Goal: Information Seeking & Learning: Learn about a topic

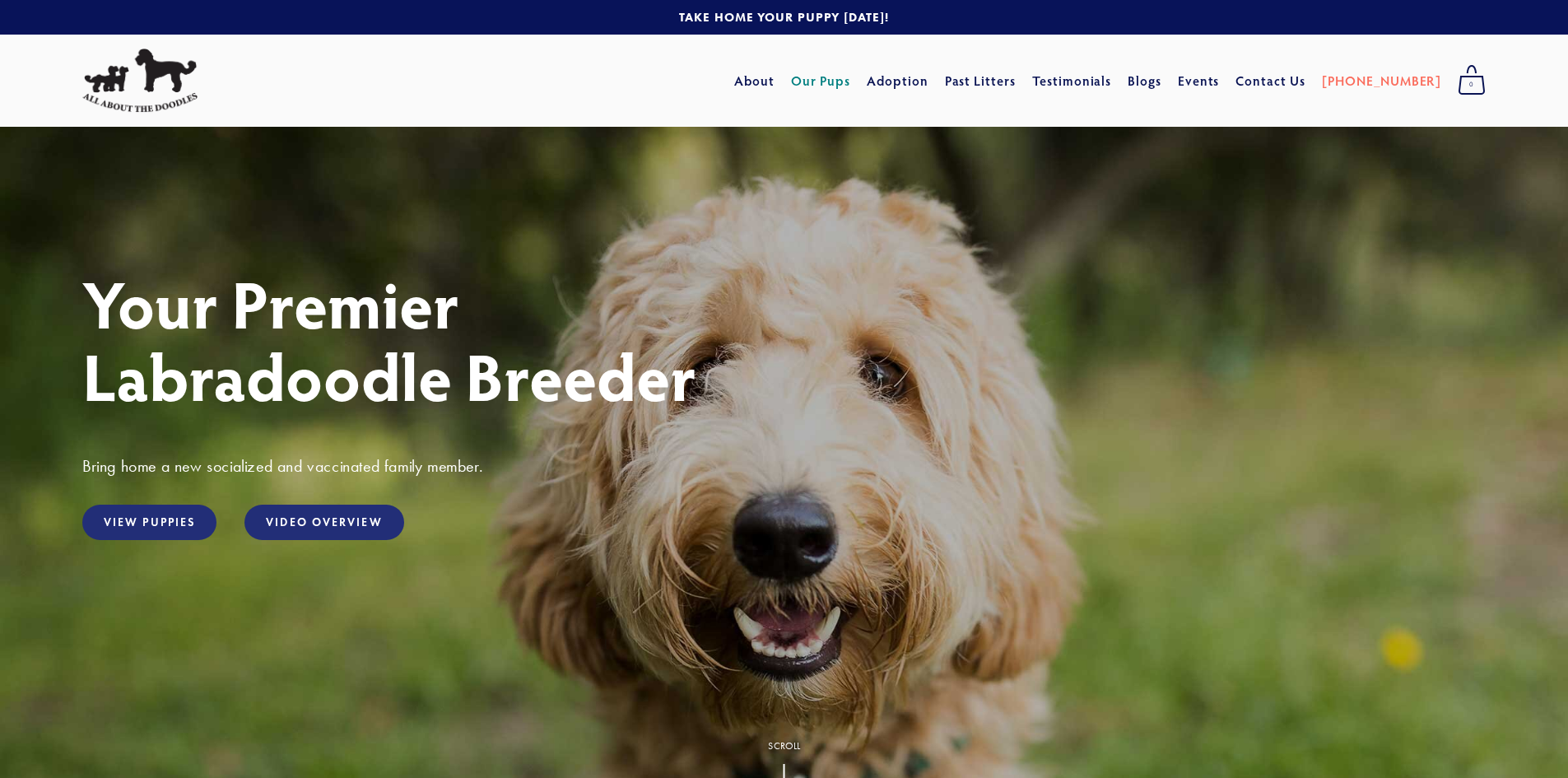
click at [851, 81] on link "Our Pups" at bounding box center [820, 80] width 60 height 29
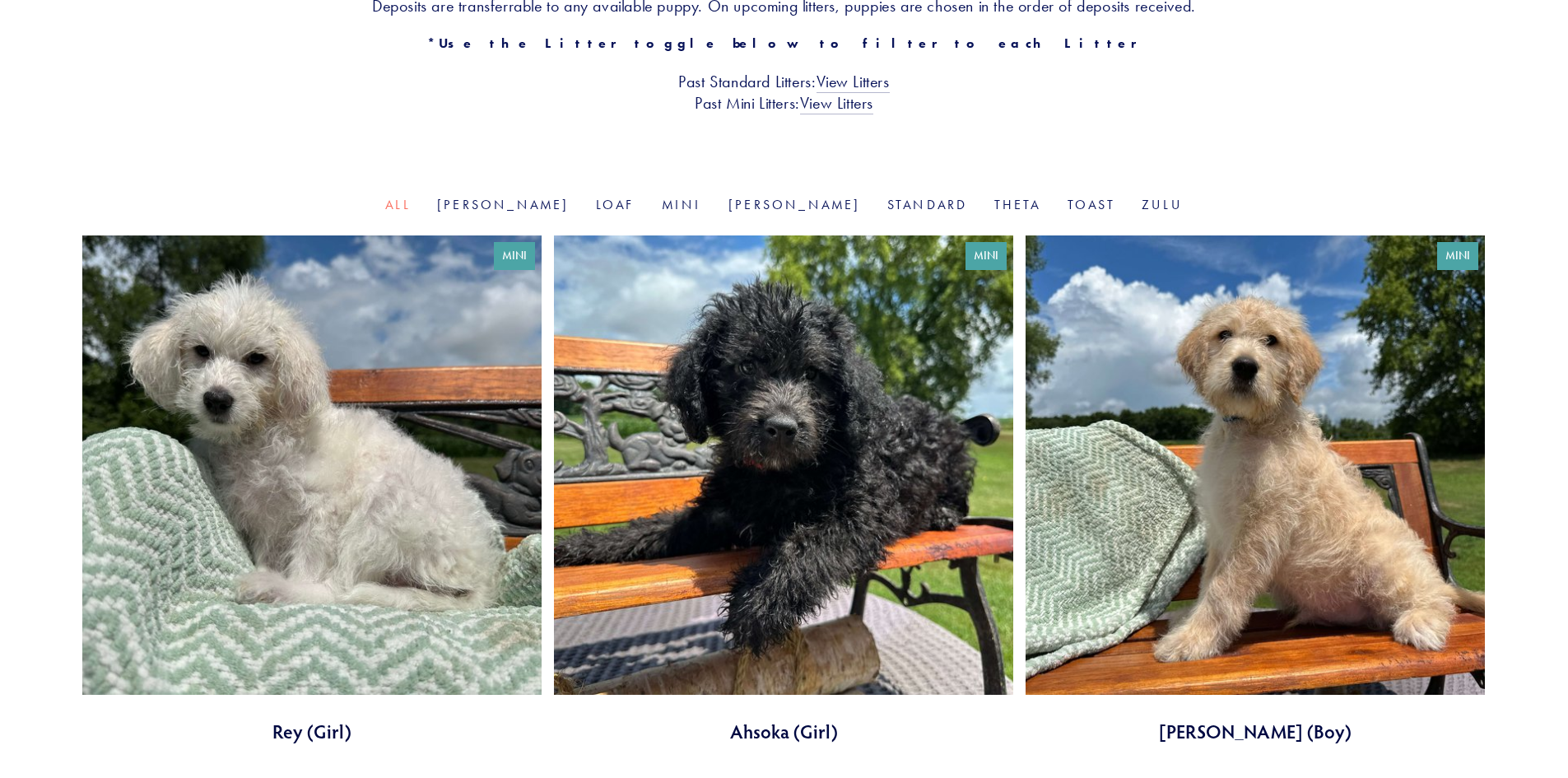
scroll to position [411, 0]
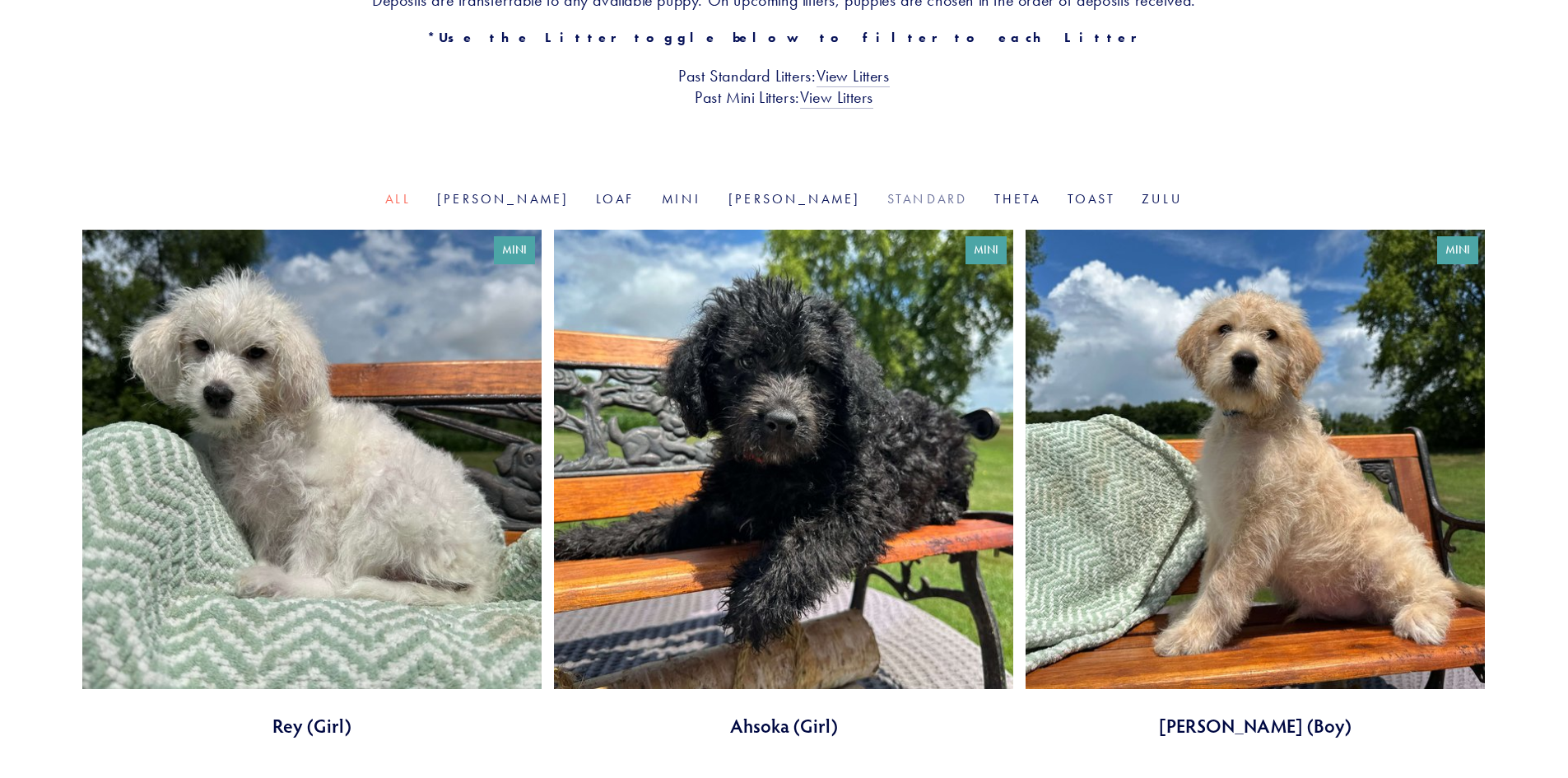
click at [887, 193] on link "Standard" at bounding box center [927, 199] width 80 height 16
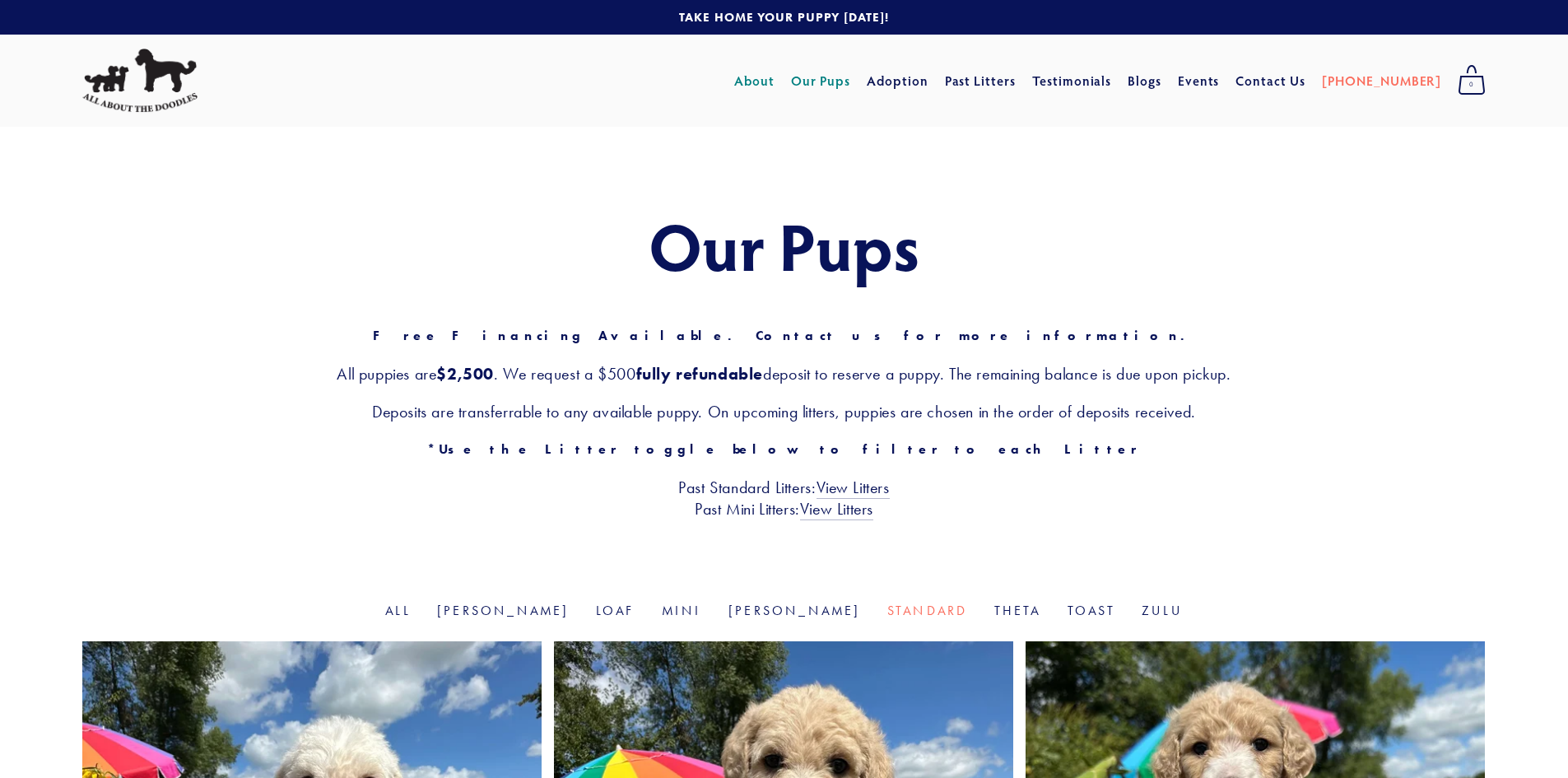
click at [774, 80] on link "About" at bounding box center [754, 80] width 40 height 29
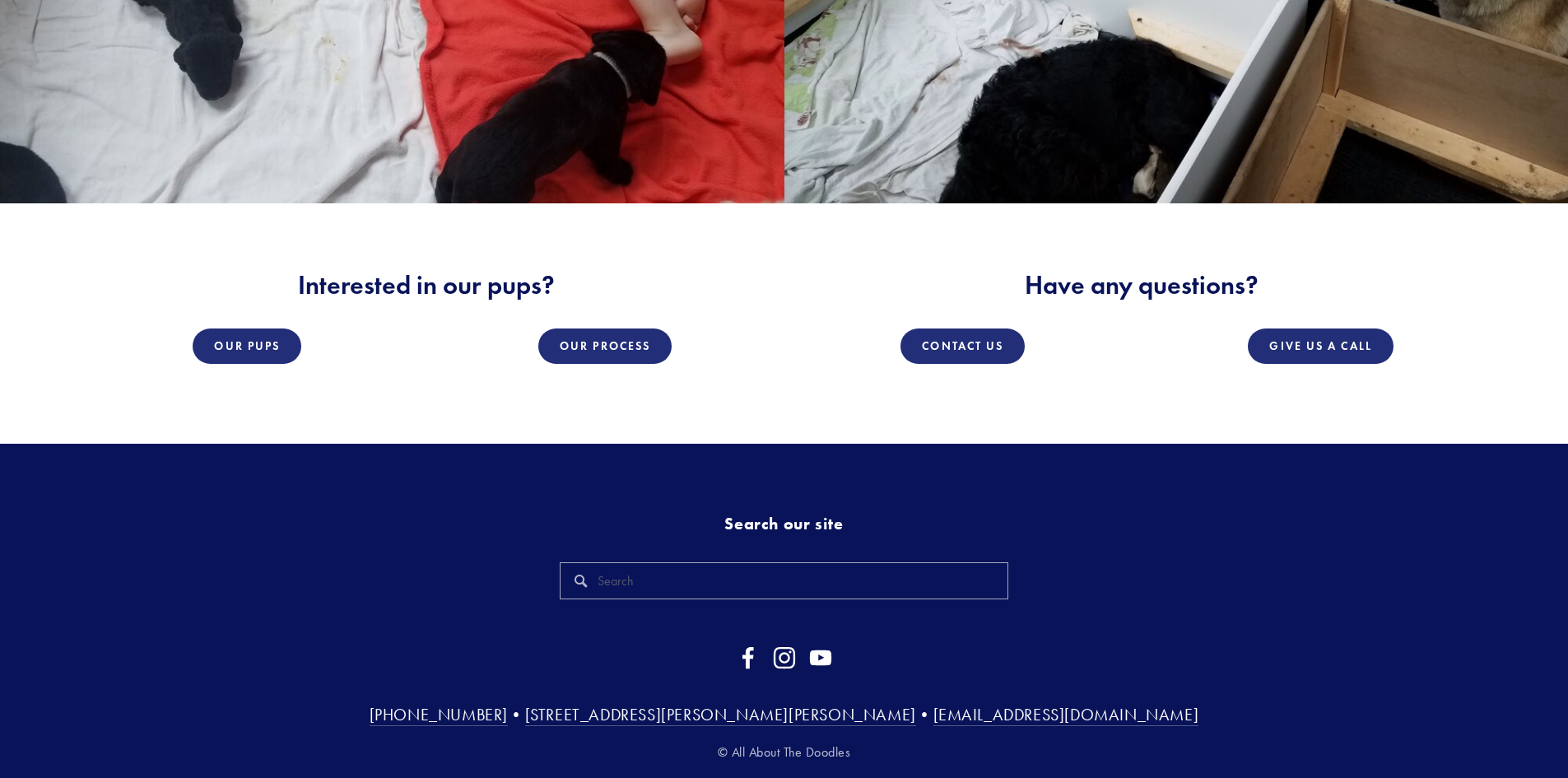
scroll to position [2946, 0]
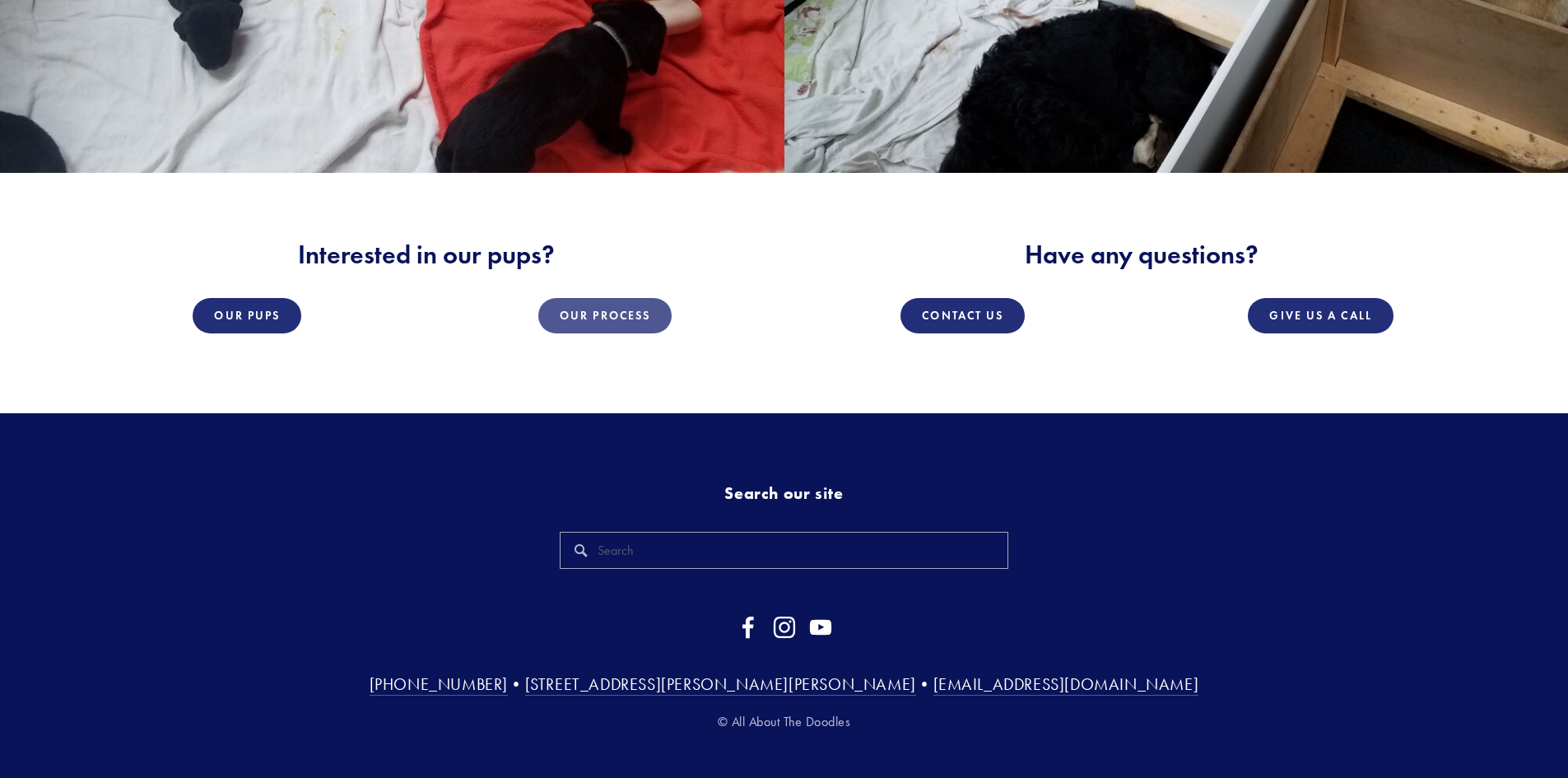
click at [615, 298] on link "Our Process" at bounding box center [605, 316] width 133 height 35
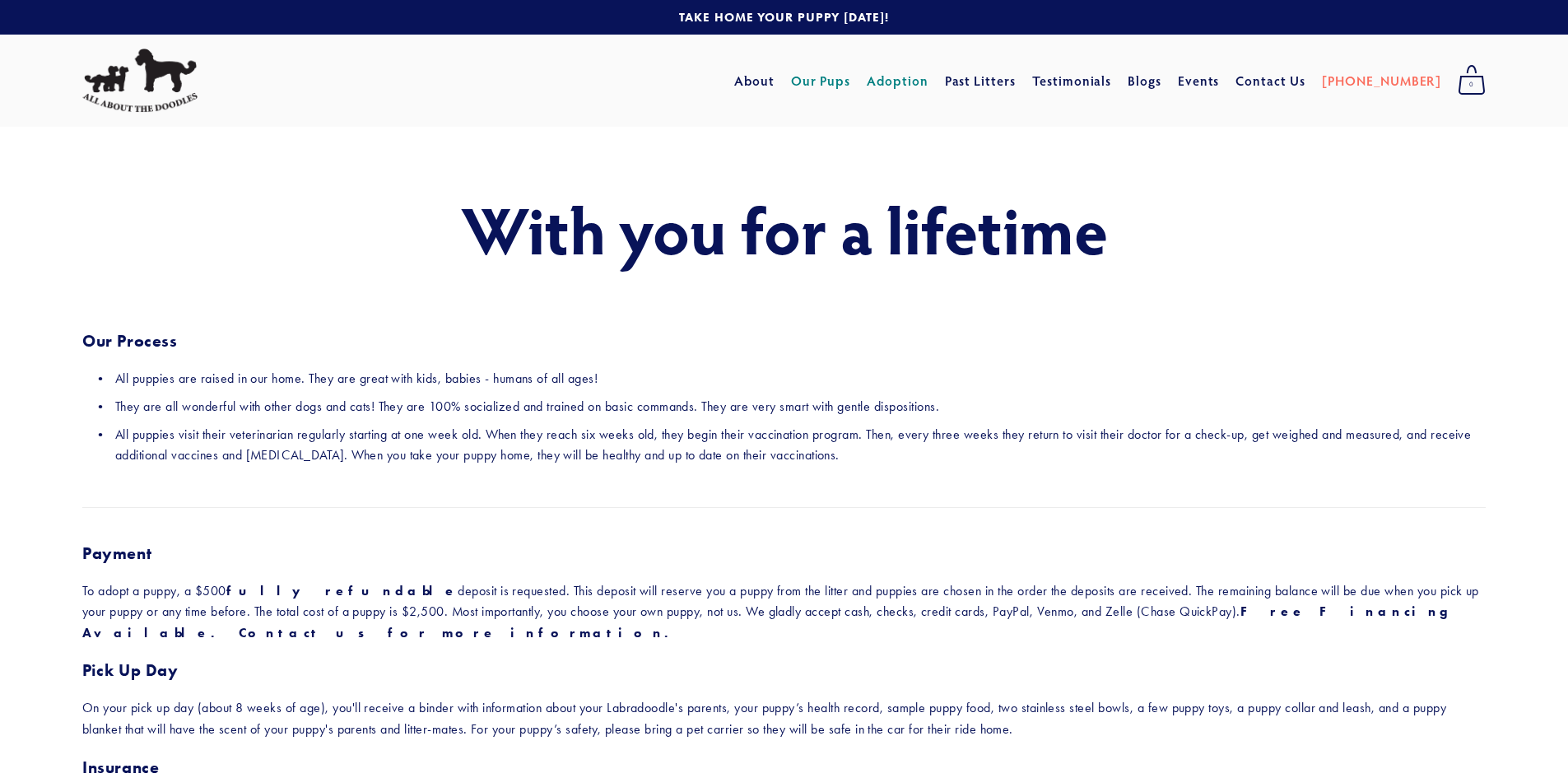
click at [851, 79] on link "Our Pups" at bounding box center [820, 80] width 60 height 29
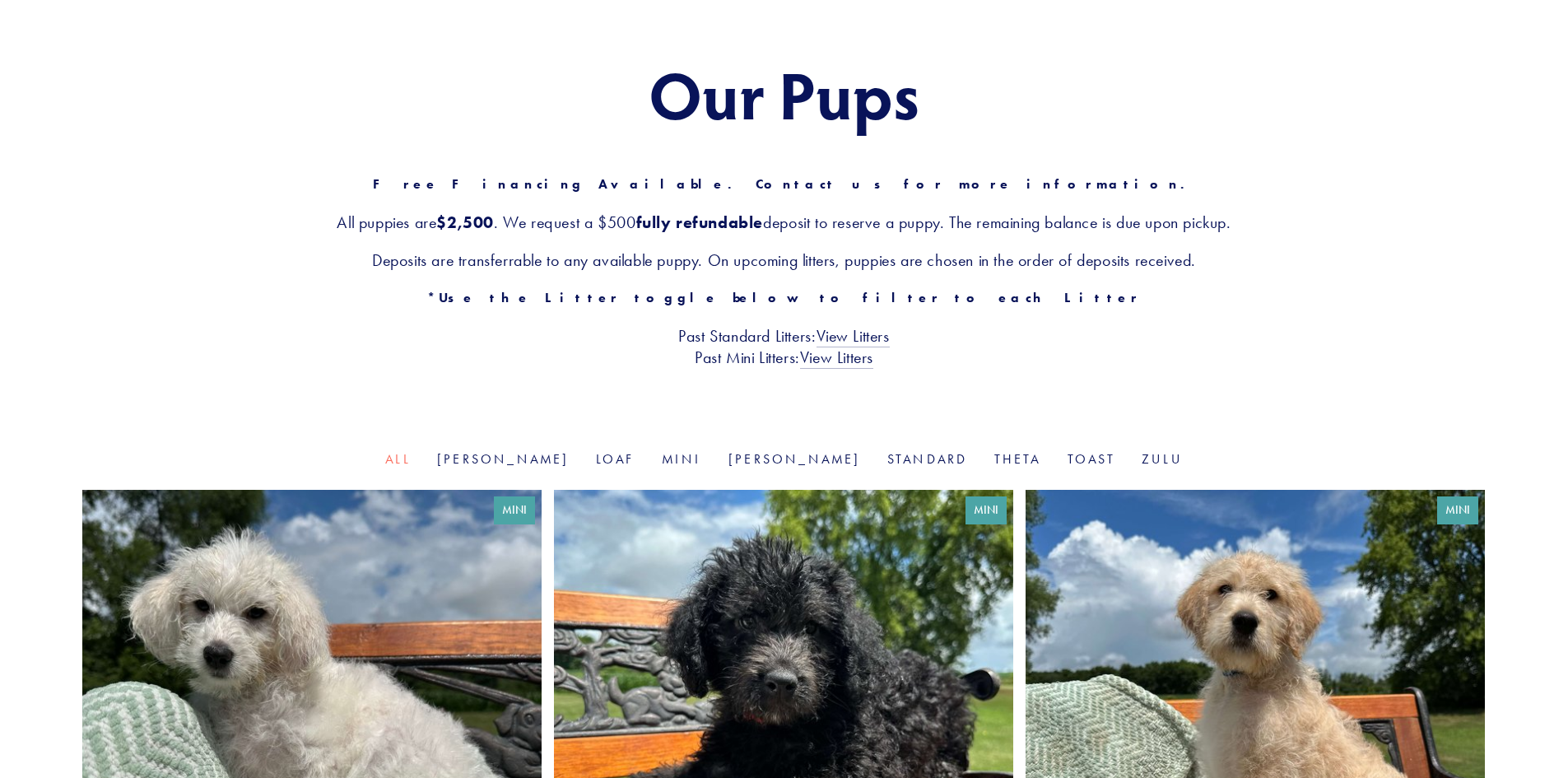
scroll to position [165, 0]
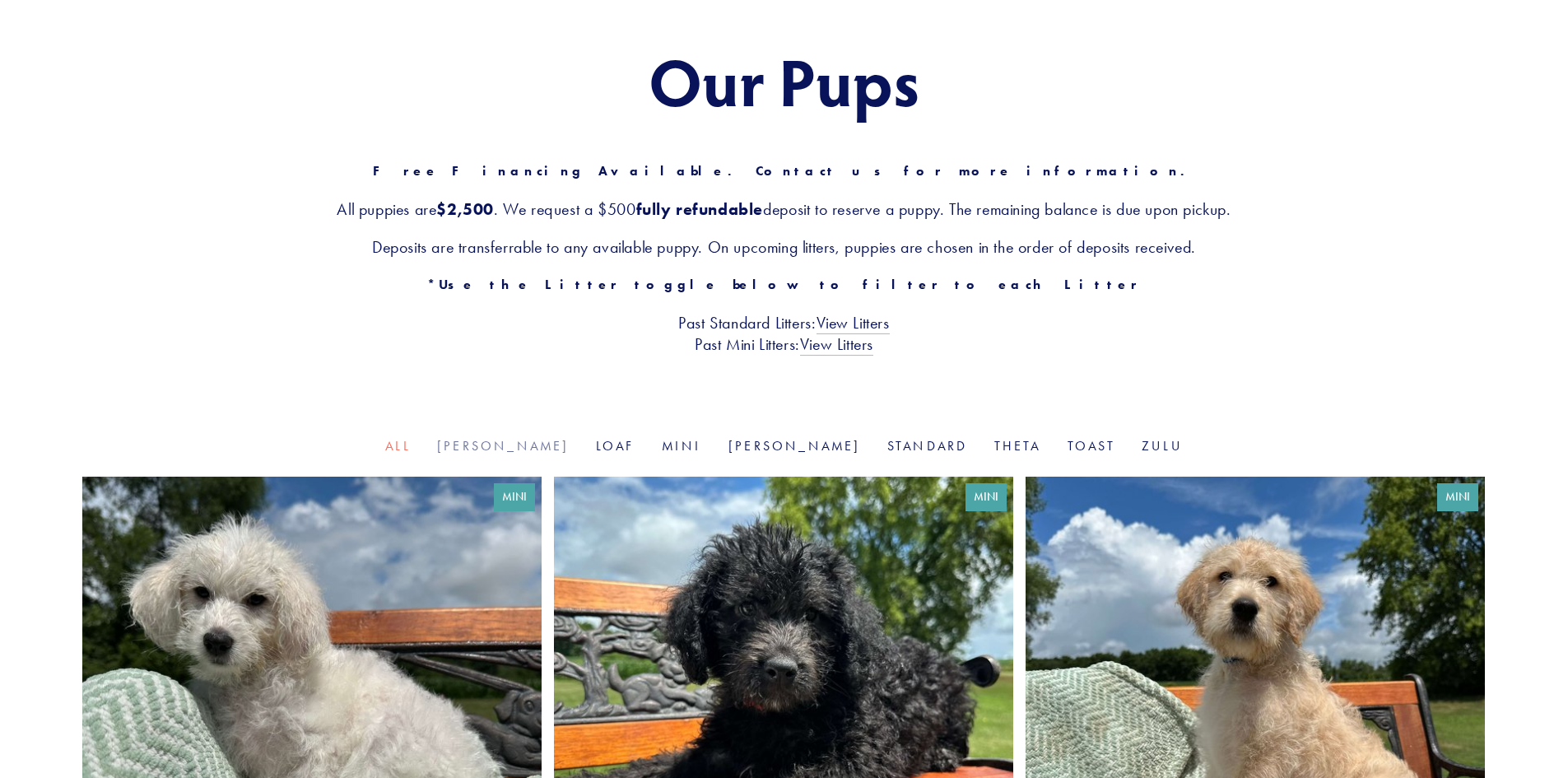
click at [544, 446] on link "Goldie" at bounding box center [502, 445] width 132 height 16
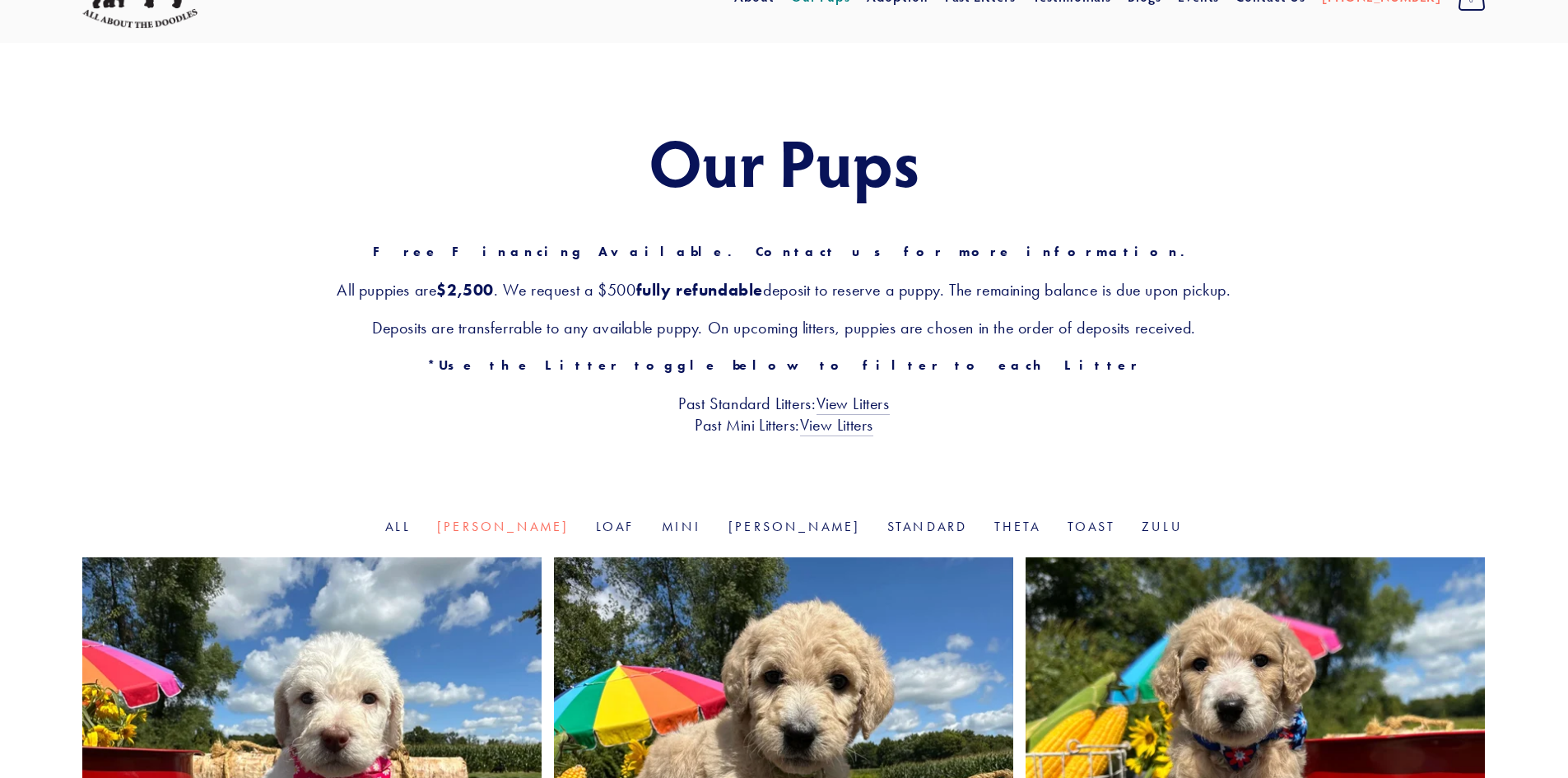
scroll to position [82, 0]
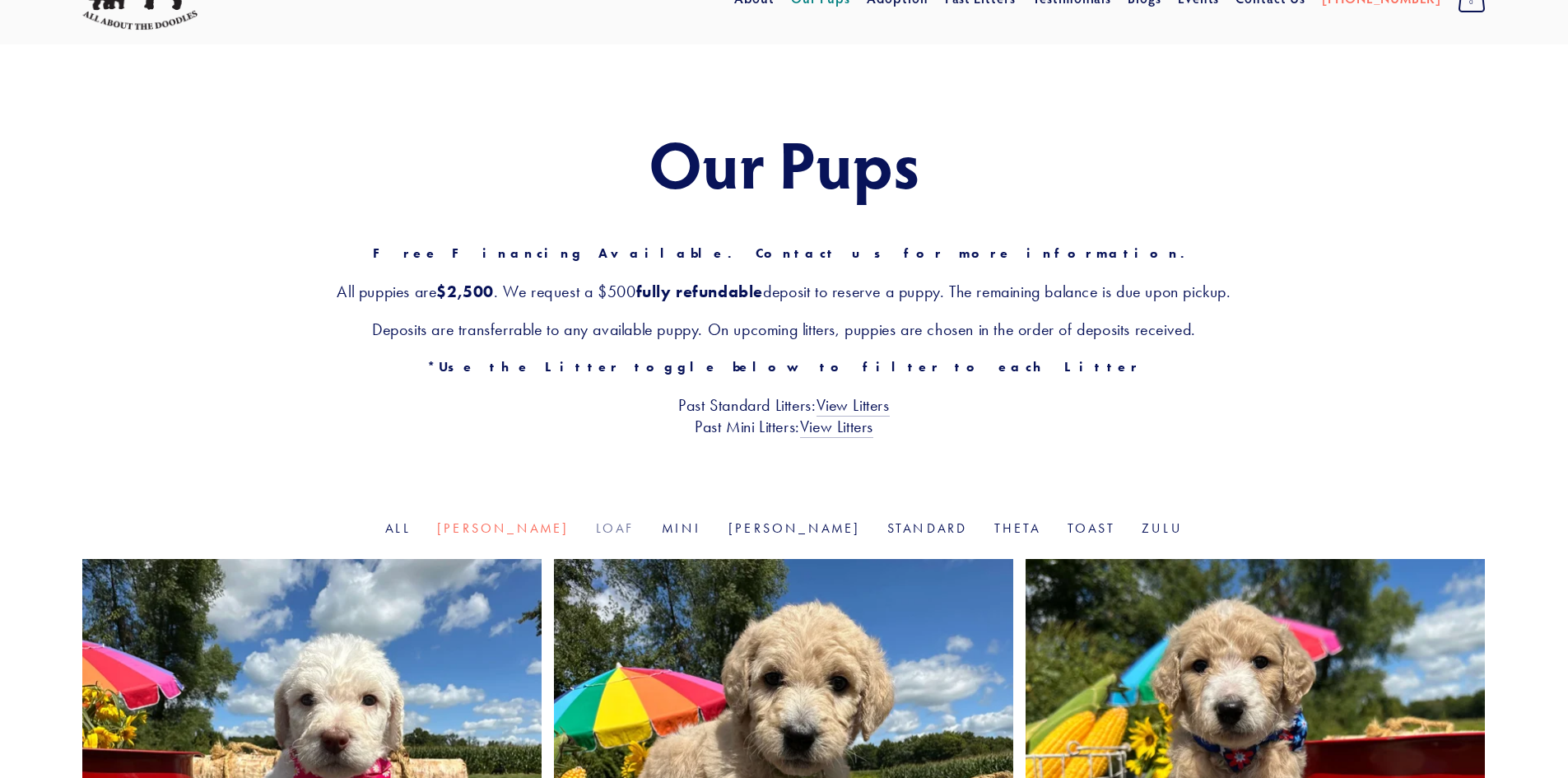
click at [619, 525] on link "Loaf" at bounding box center [615, 528] width 39 height 16
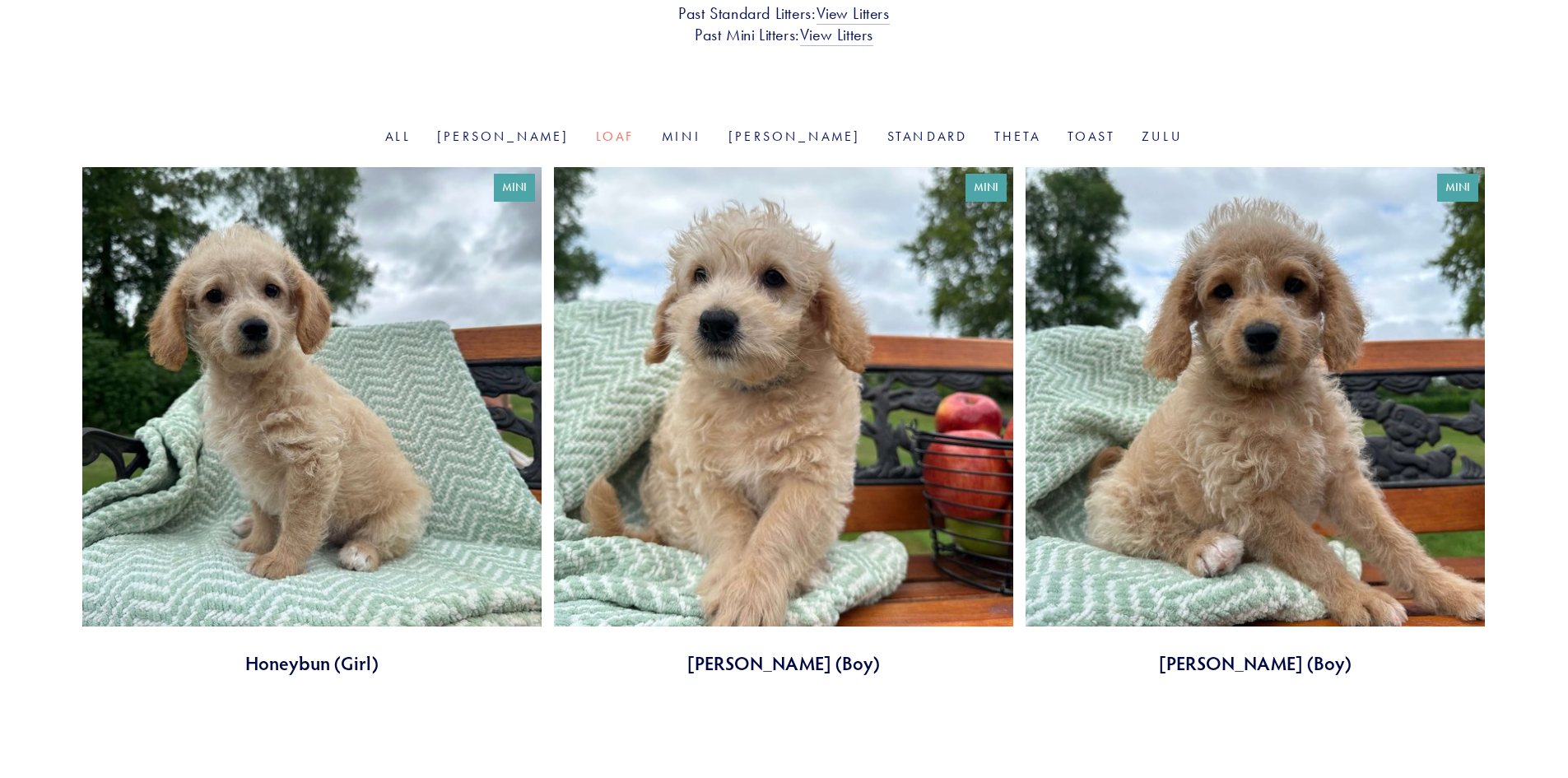
scroll to position [321, 0]
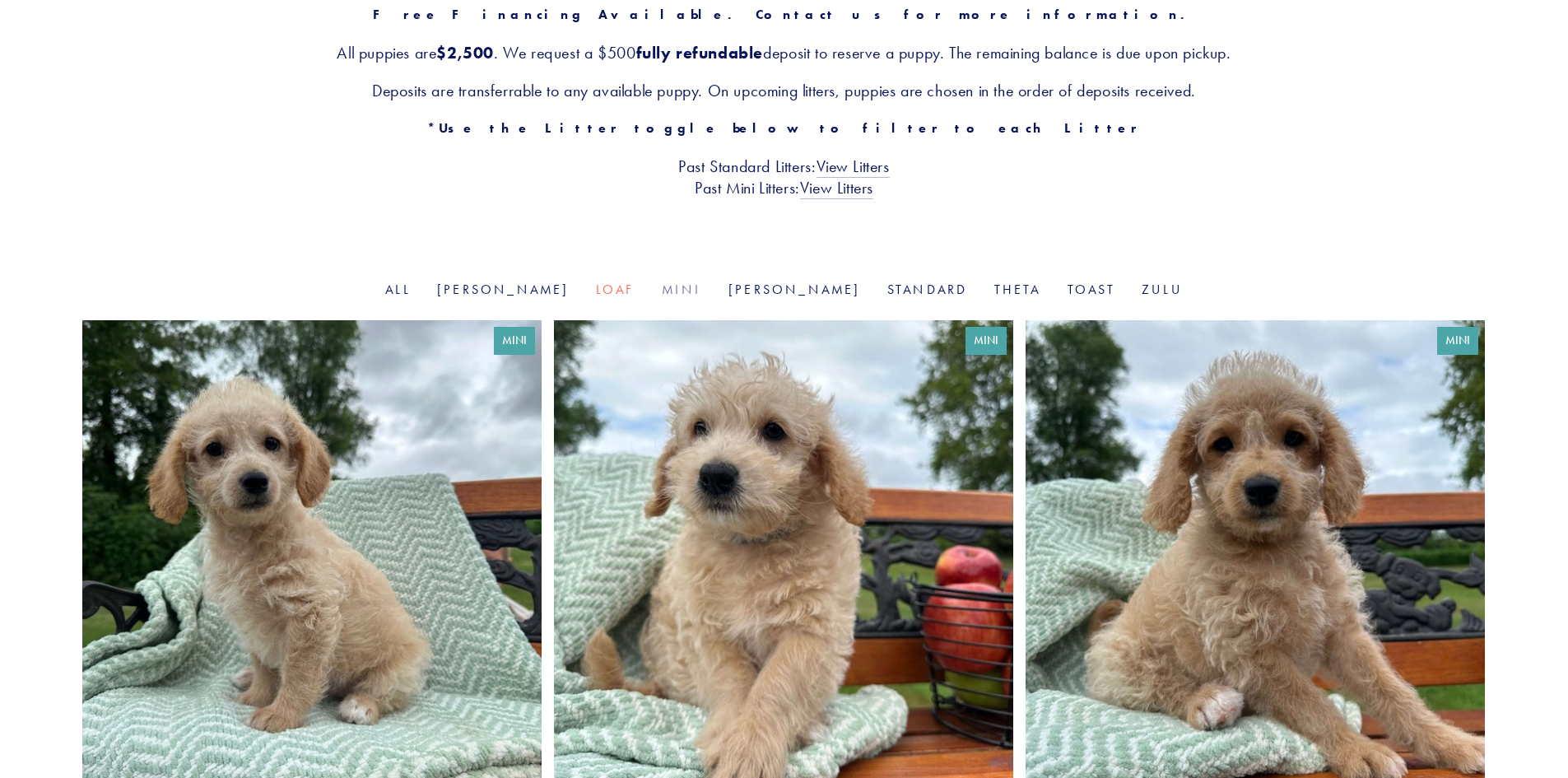
click at [691, 285] on link "Mini" at bounding box center [681, 289] width 40 height 16
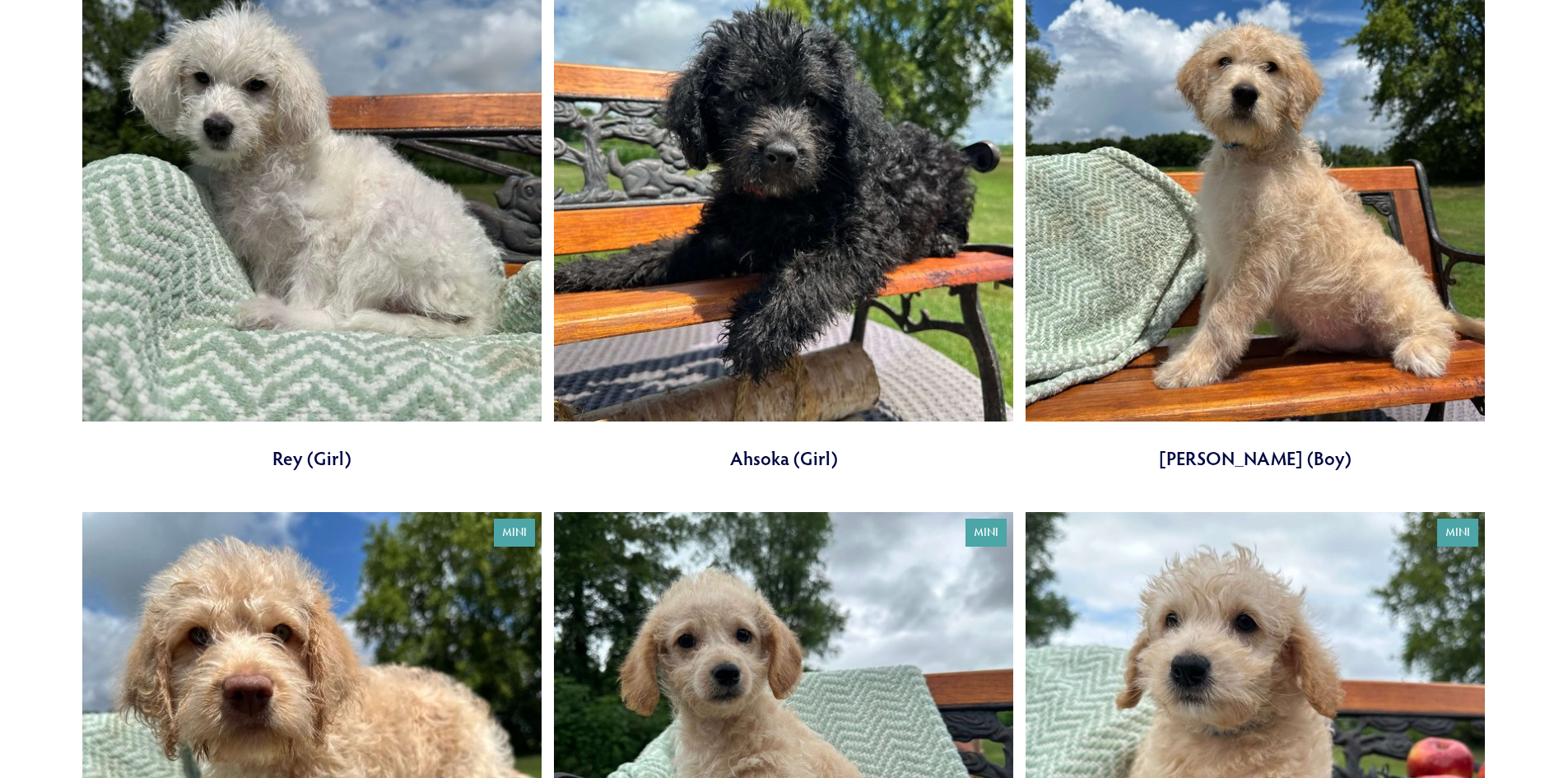
scroll to position [493, 0]
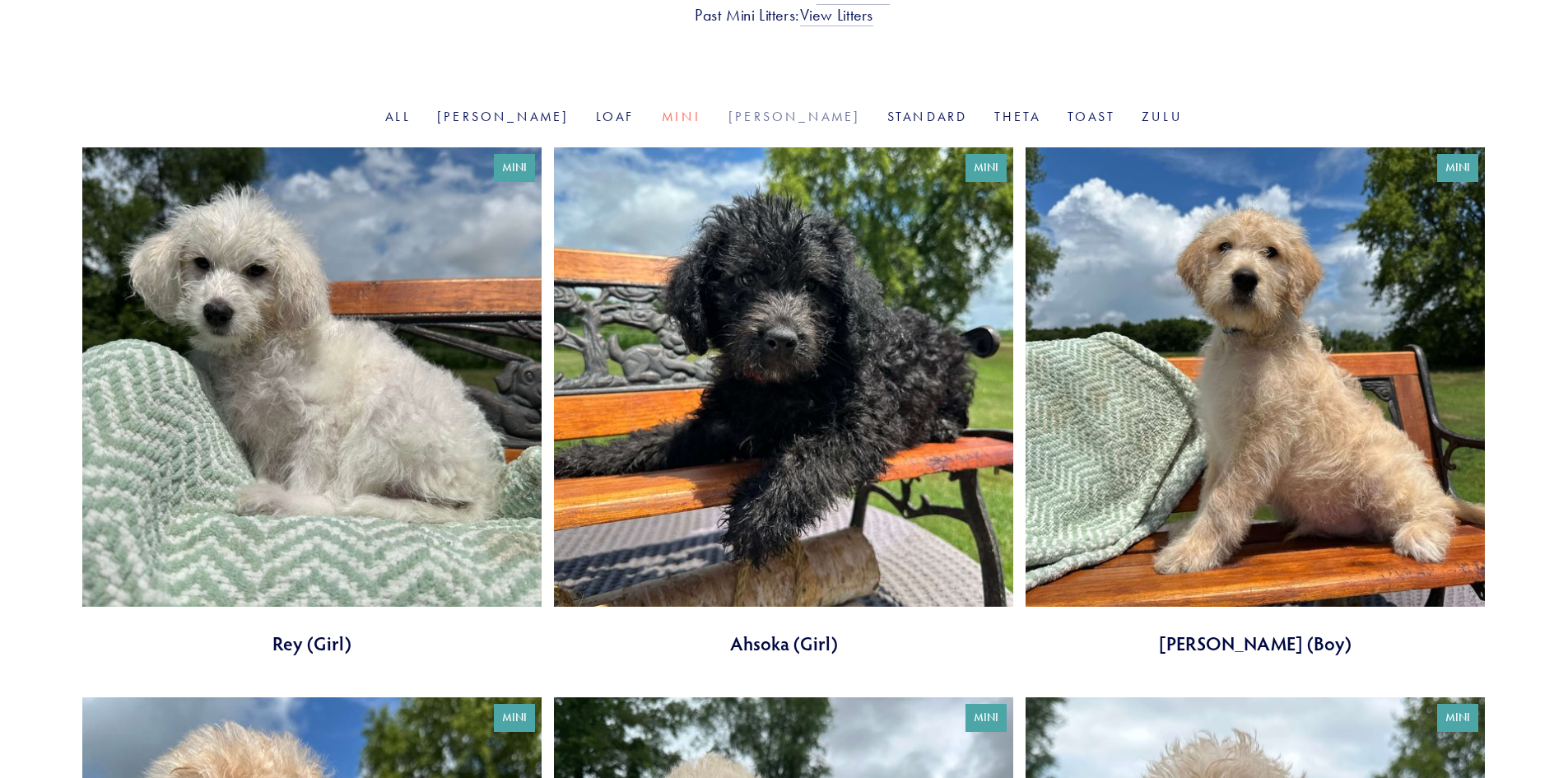
click at [758, 112] on link "[PERSON_NAME]" at bounding box center [794, 117] width 132 height 16
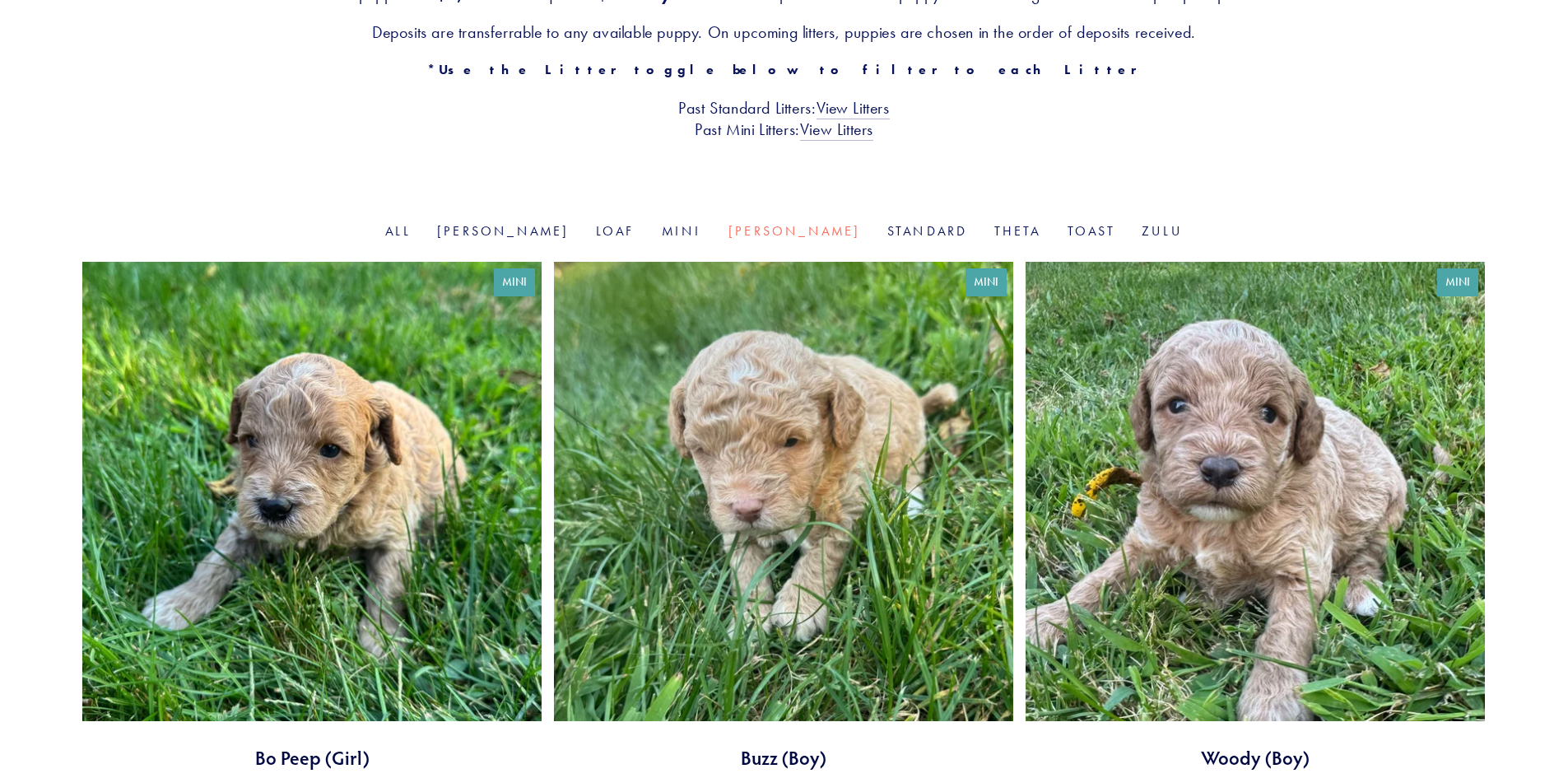
scroll to position [247, 0]
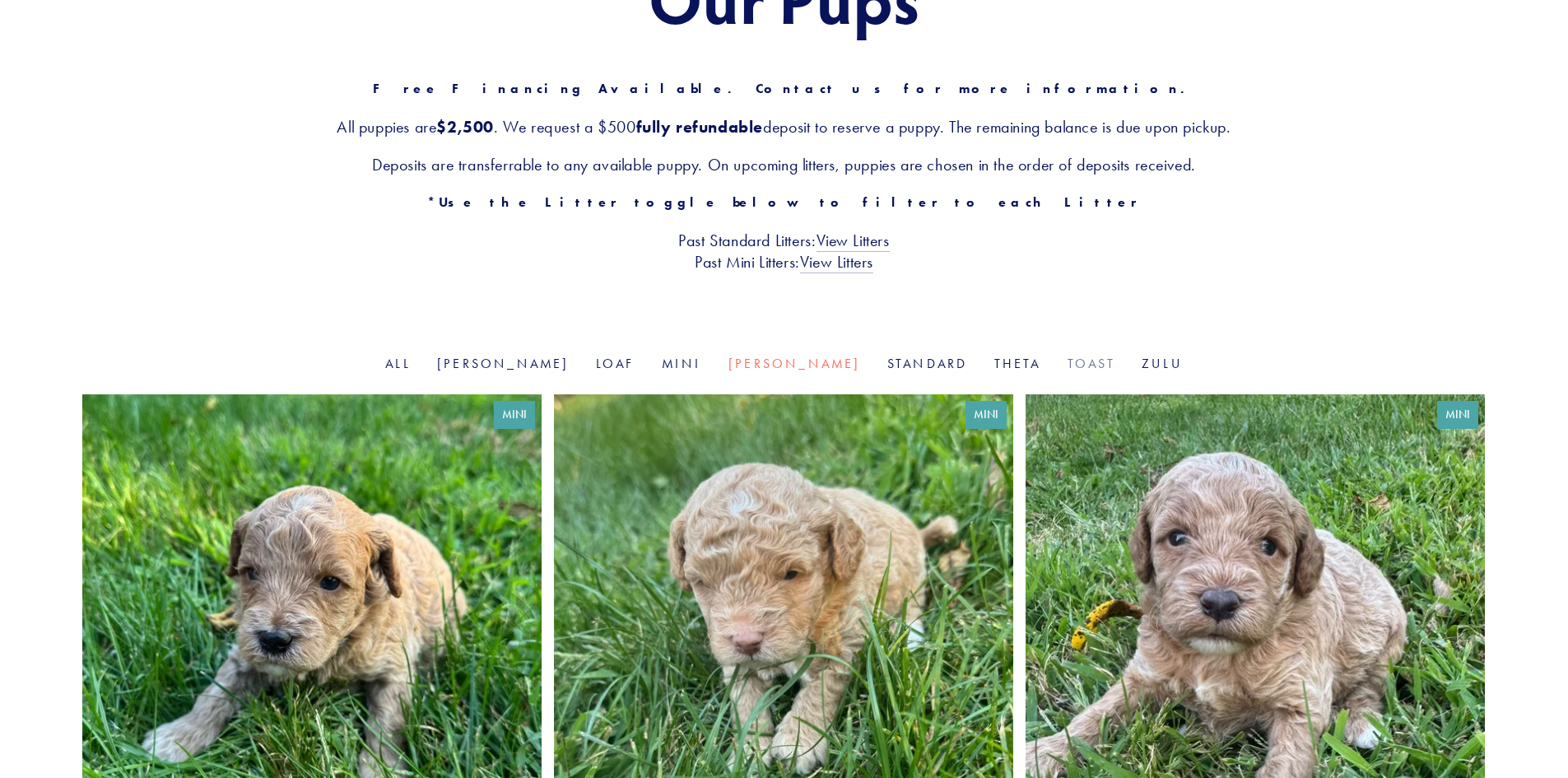
click at [1068, 361] on link "Toast" at bounding box center [1091, 363] width 48 height 16
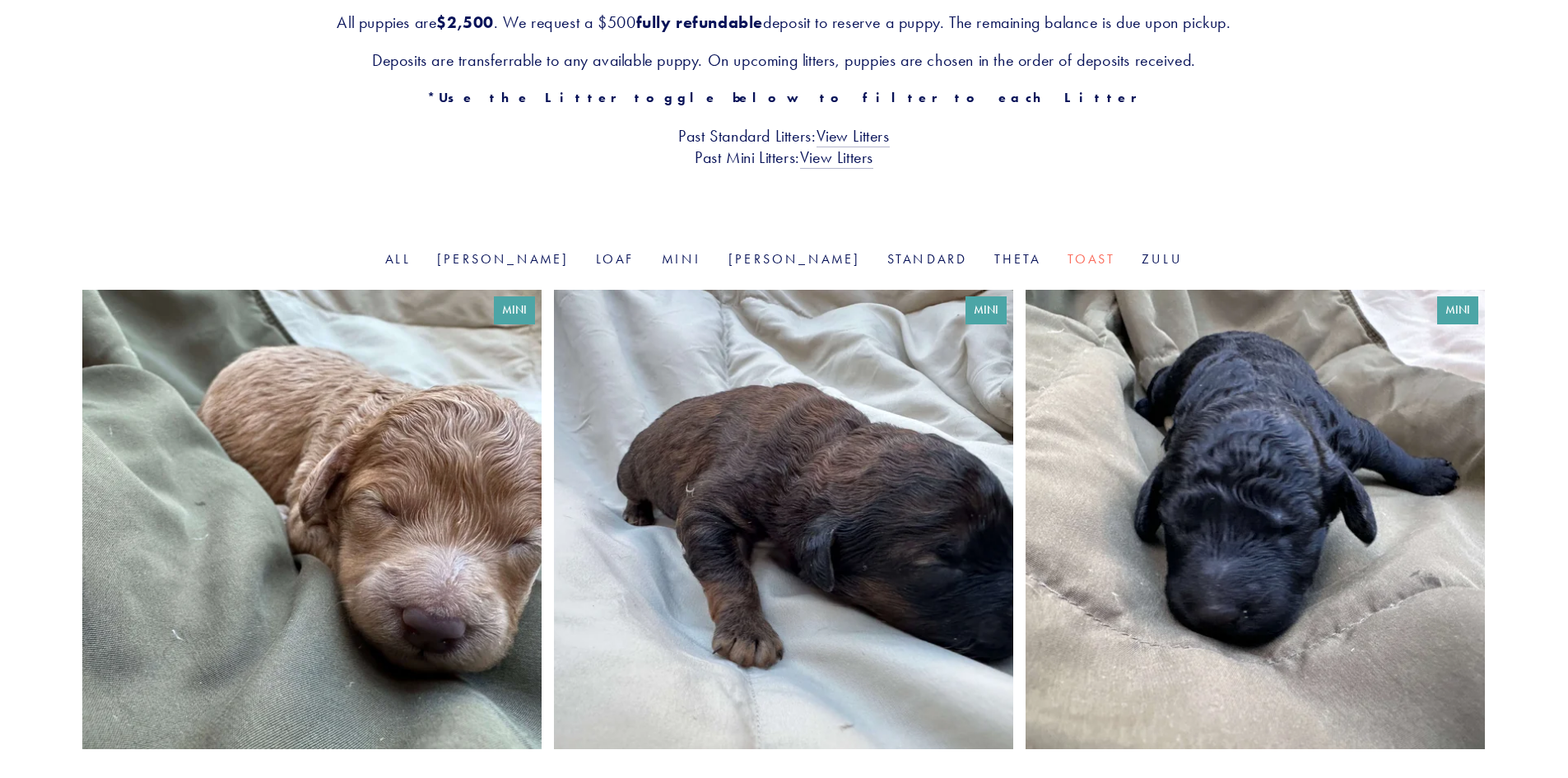
scroll to position [329, 0]
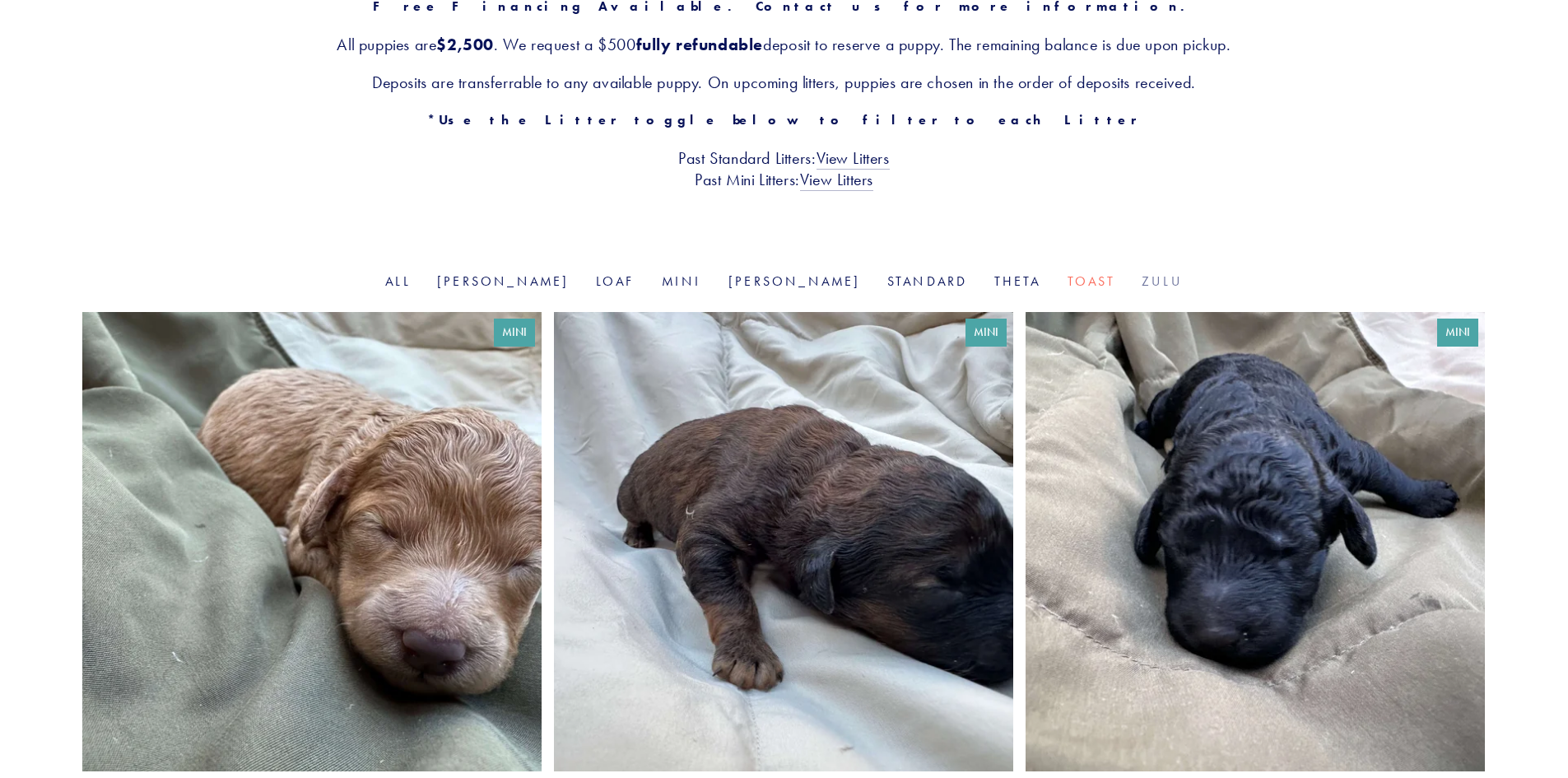
click at [1141, 281] on link "Zulu" at bounding box center [1162, 281] width 41 height 16
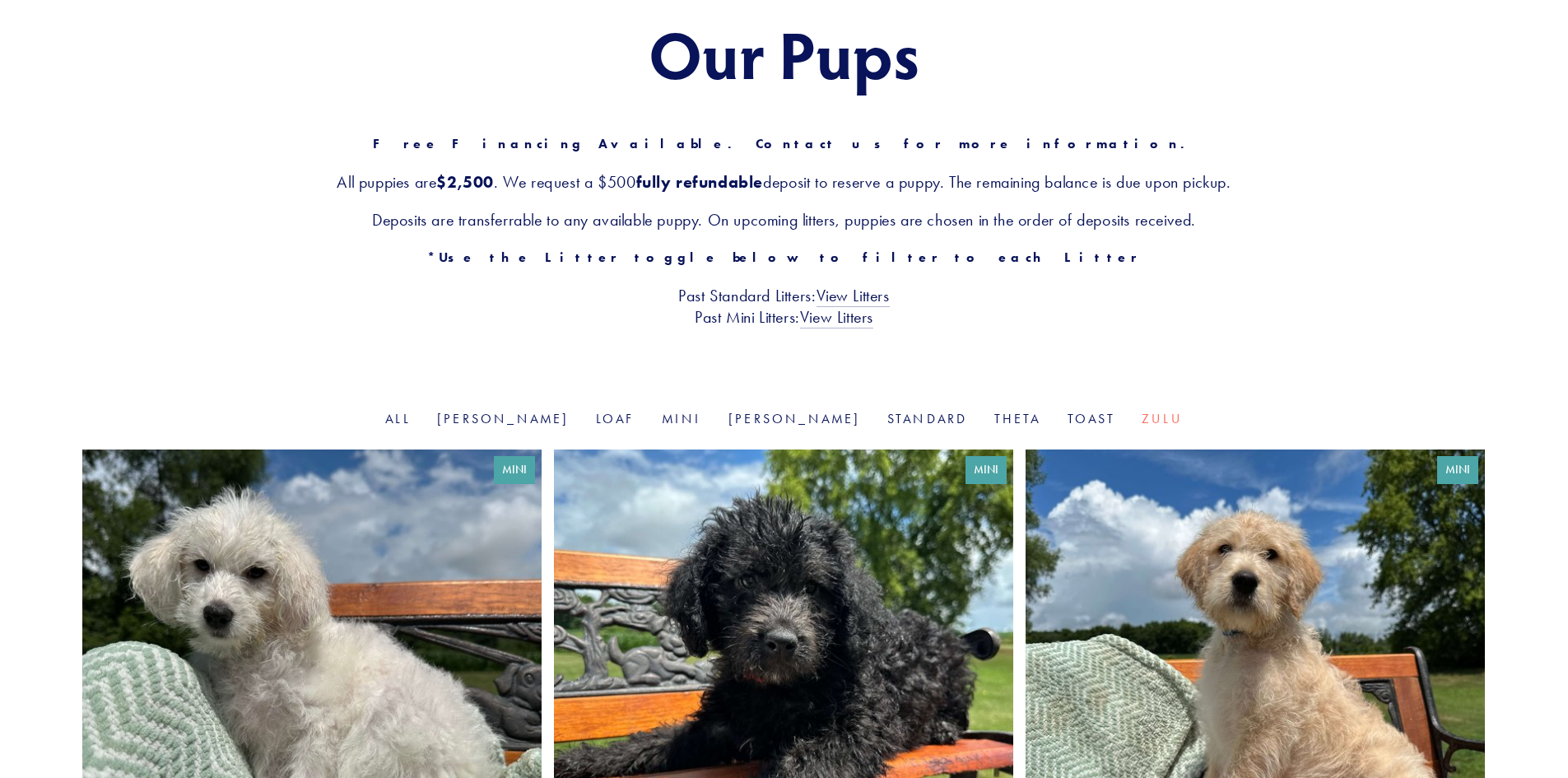
scroll to position [165, 0]
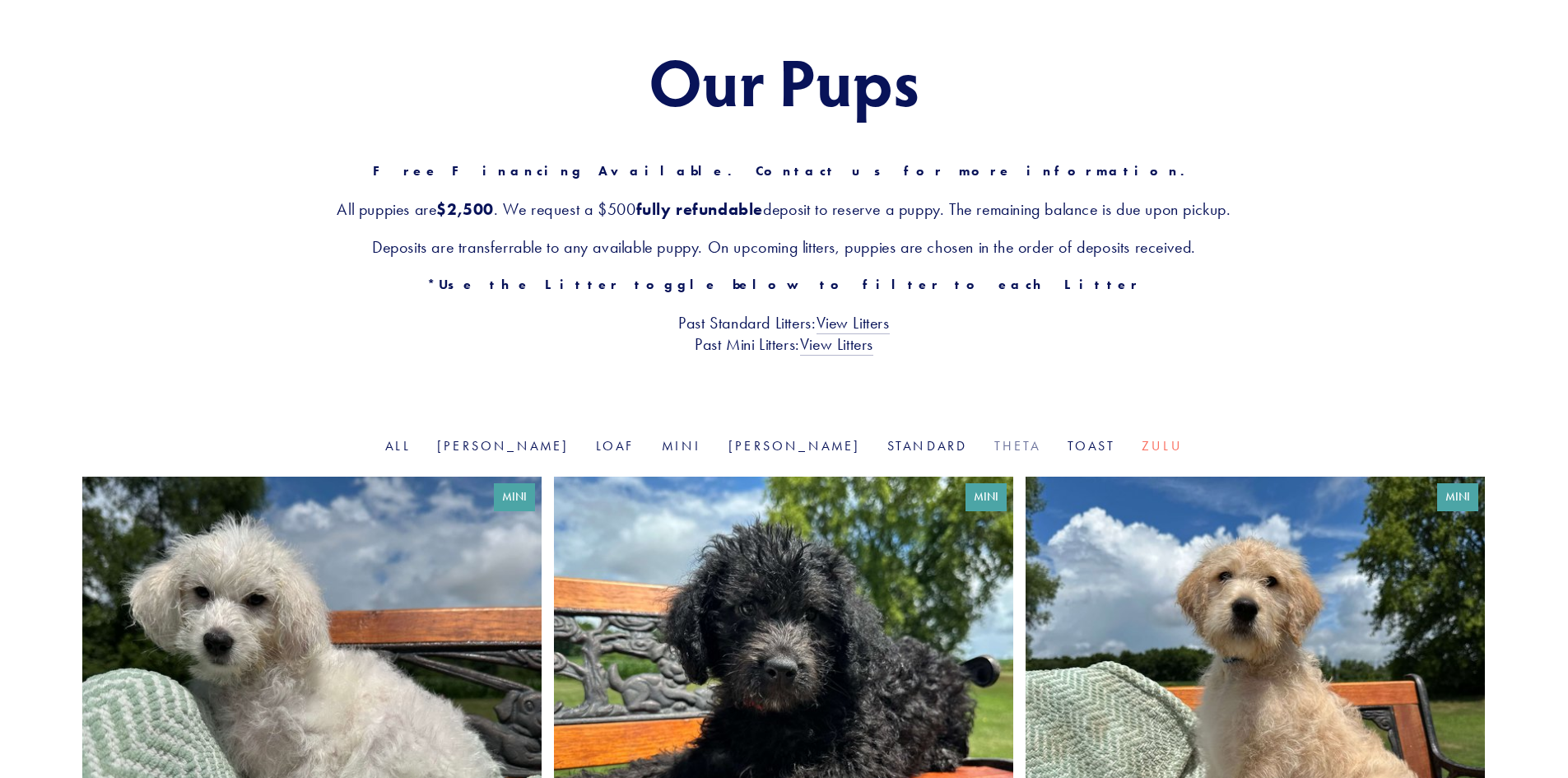
click at [994, 441] on link "Theta" at bounding box center [1018, 445] width 47 height 16
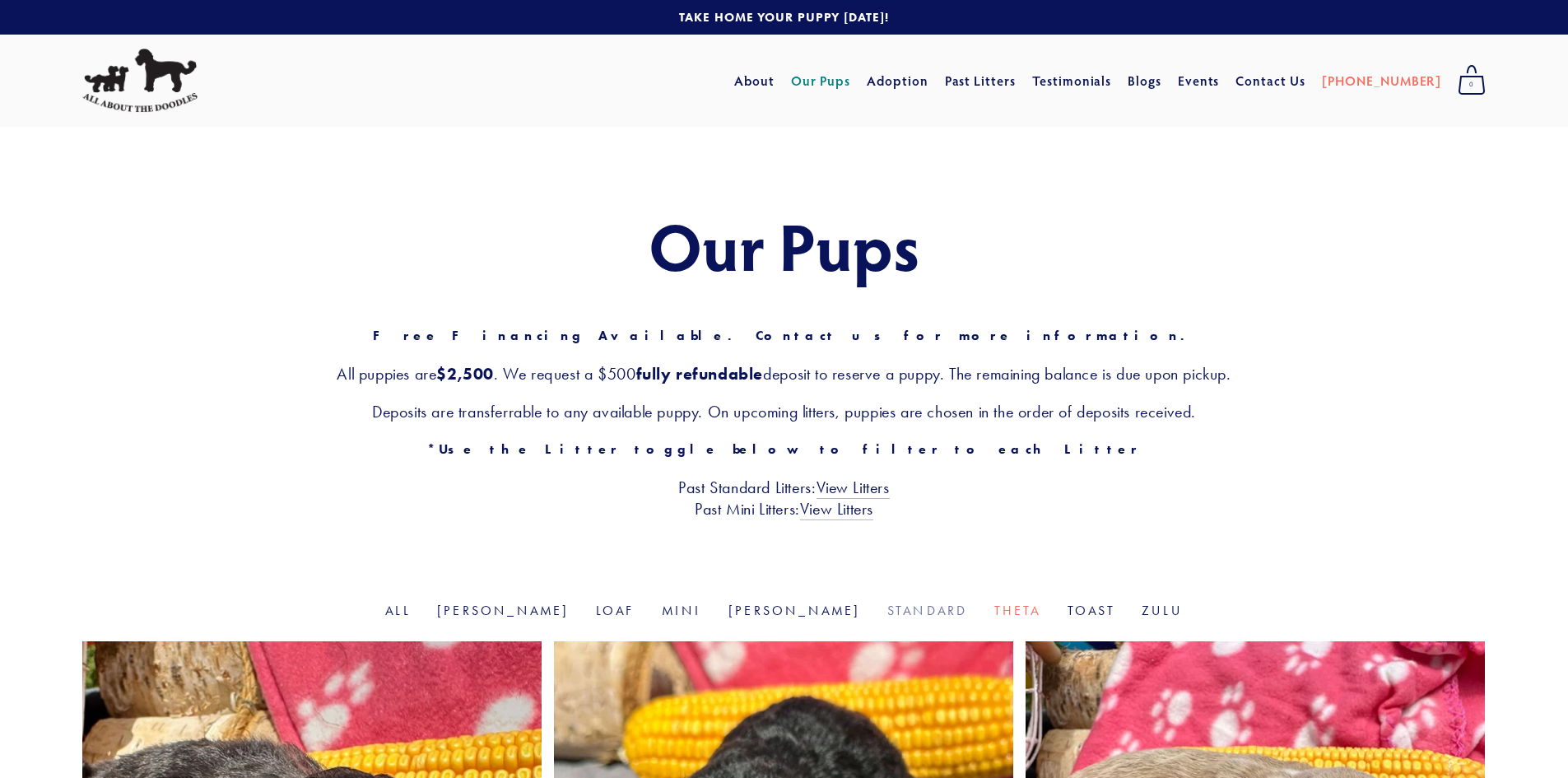
click at [887, 608] on link "Standard" at bounding box center [927, 610] width 80 height 16
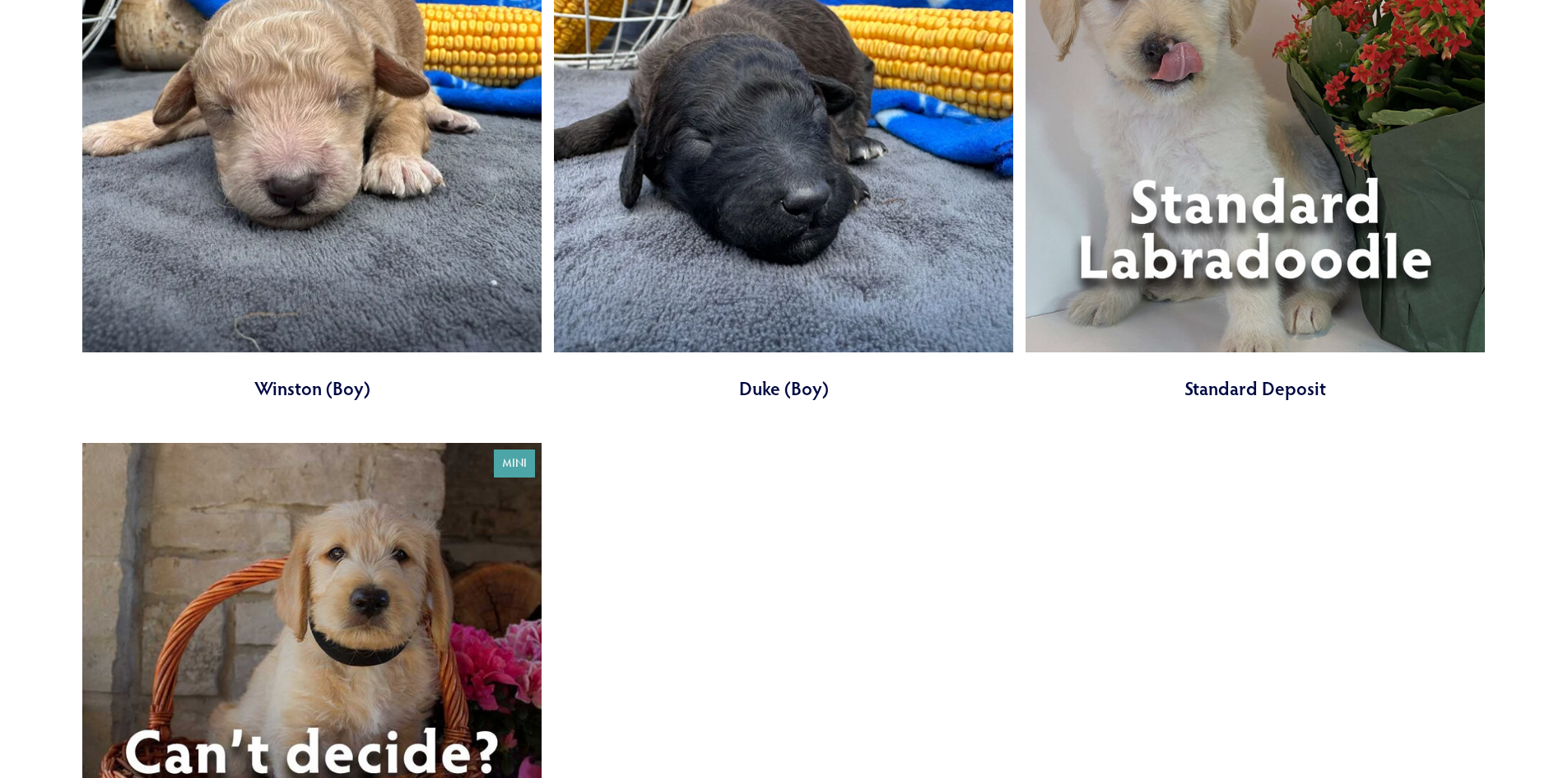
scroll to position [3539, 0]
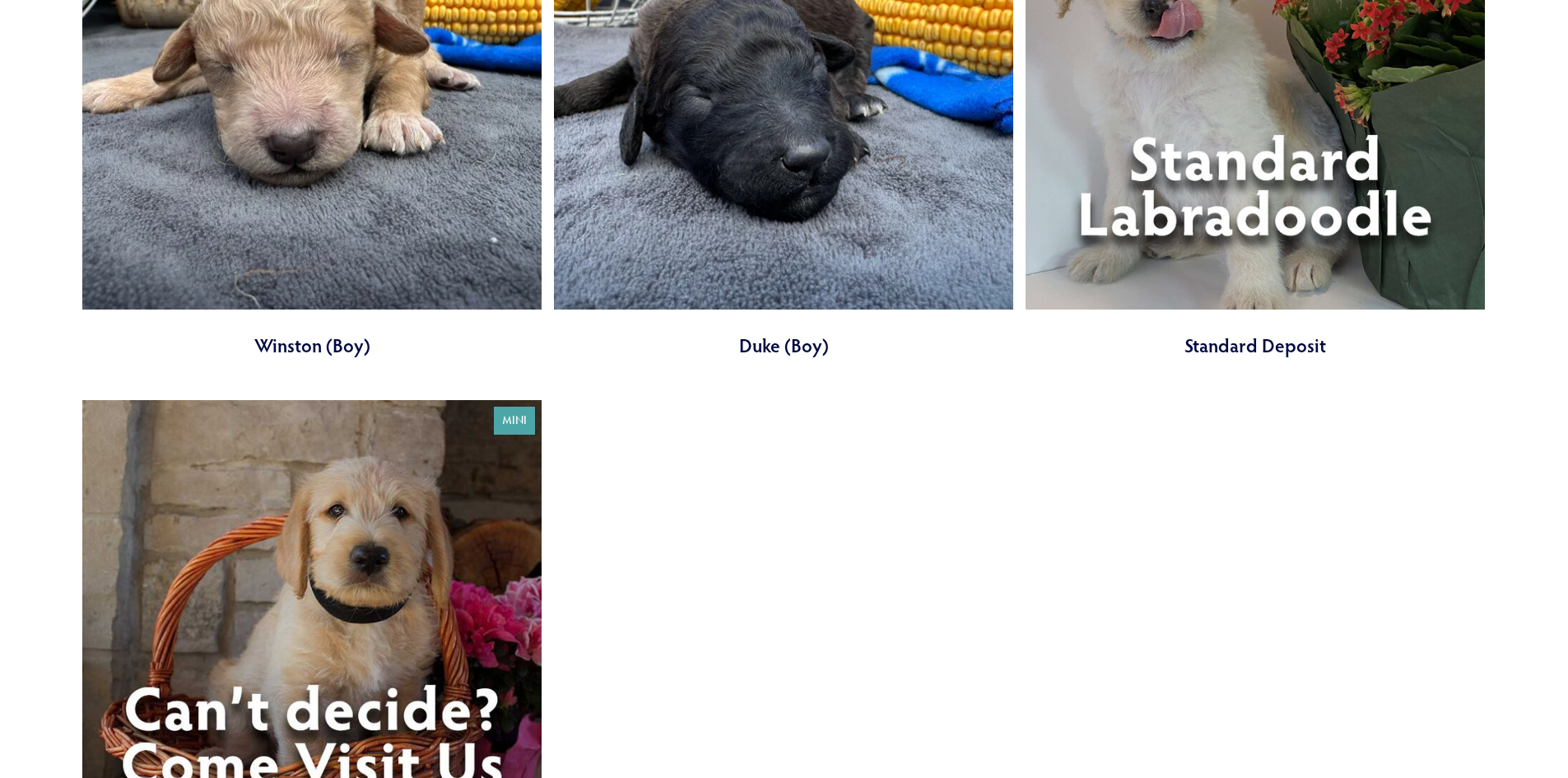
click at [1248, 196] on link at bounding box center [1255, 104] width 459 height 508
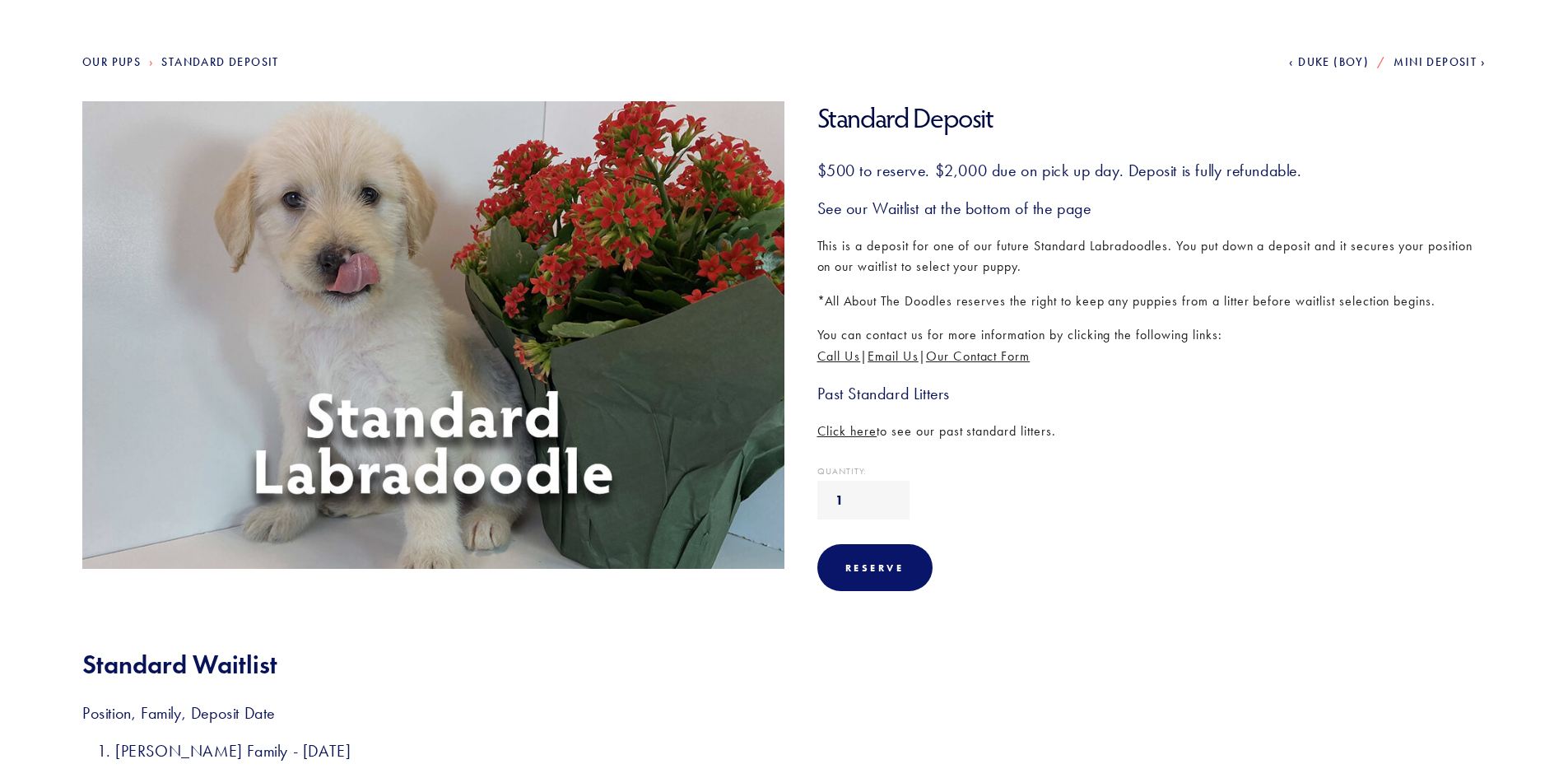
scroll to position [165, 0]
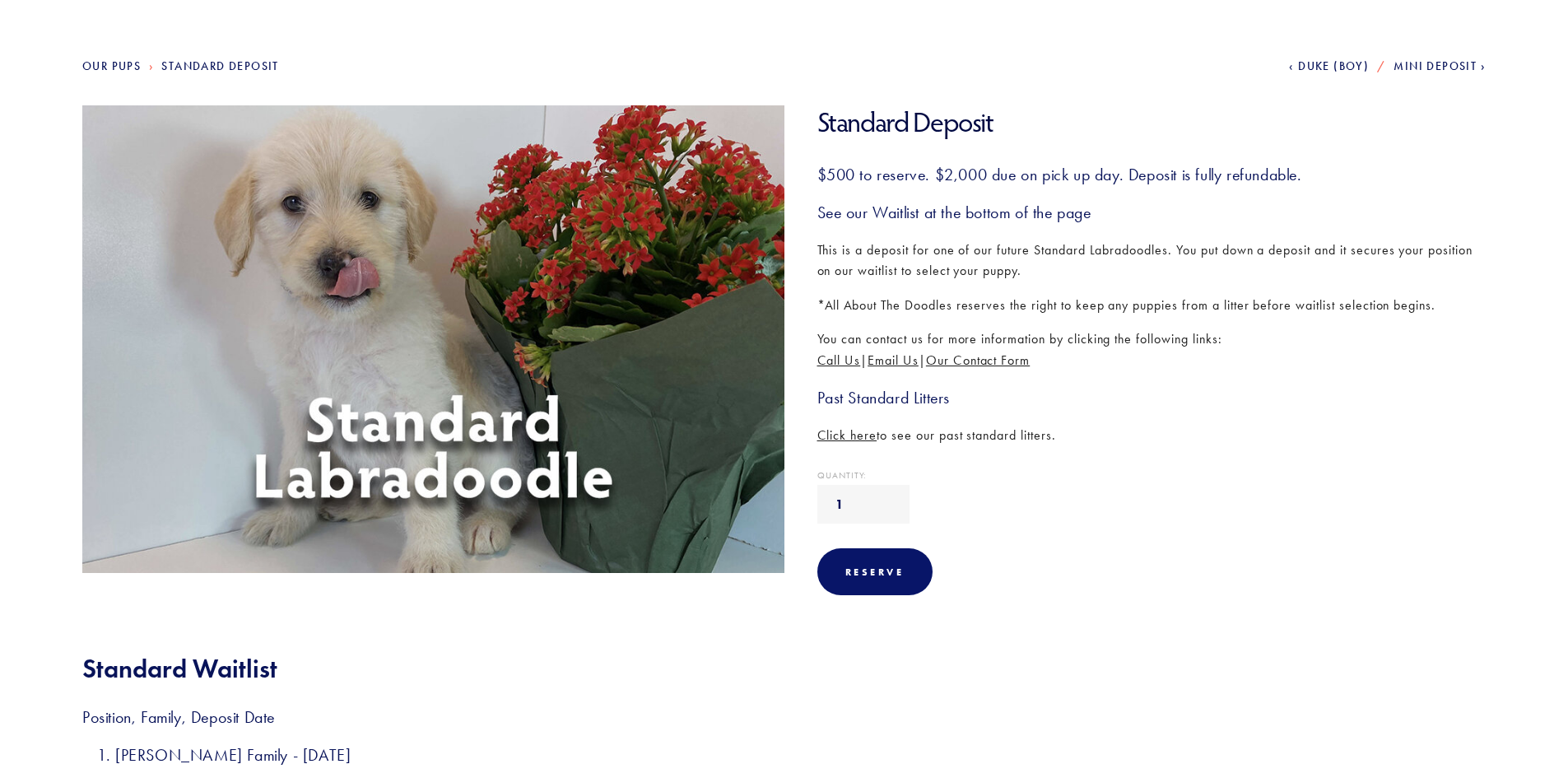
click at [852, 431] on span "Click here" at bounding box center [847, 435] width 60 height 16
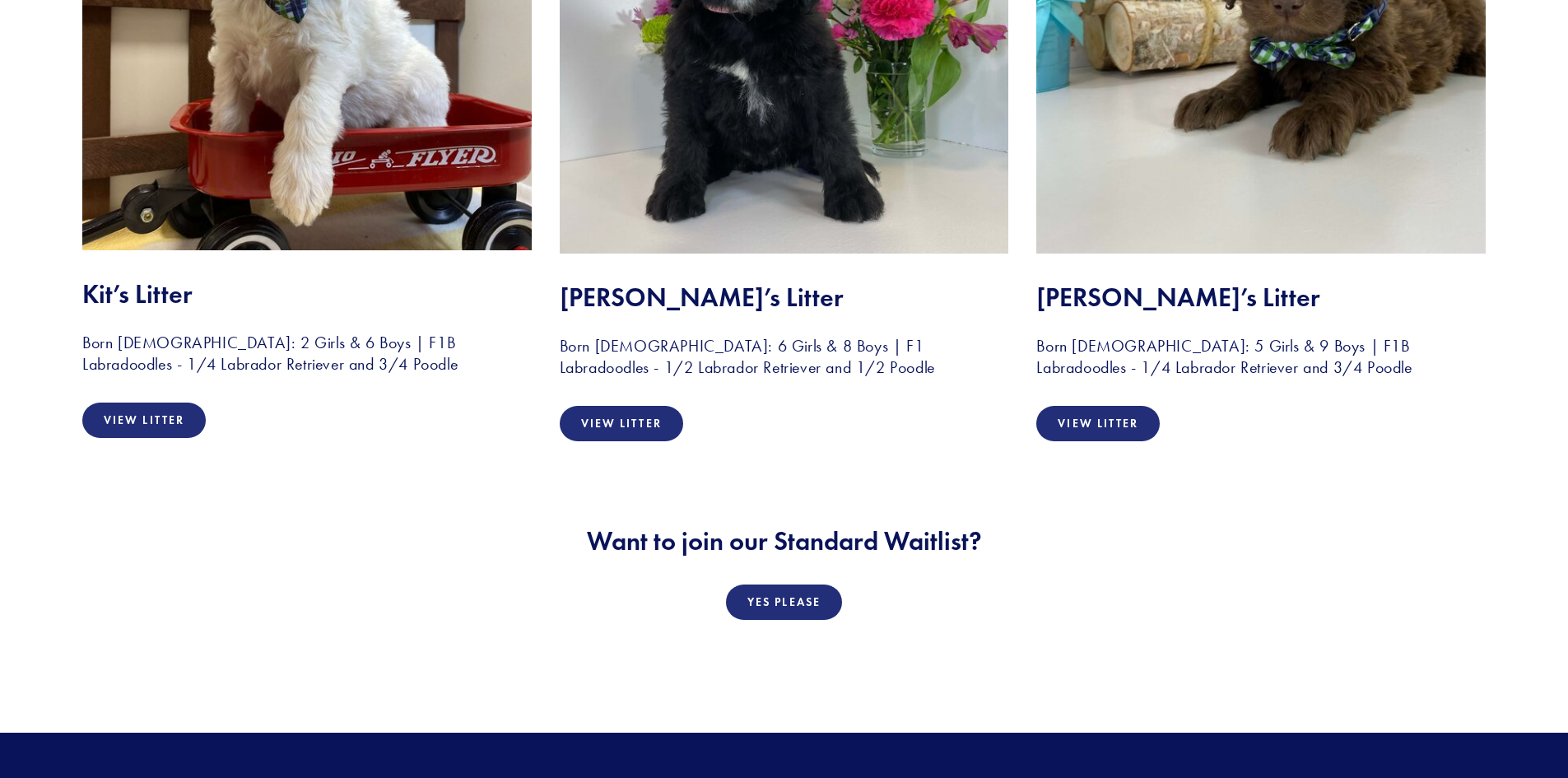
scroll to position [6583, 0]
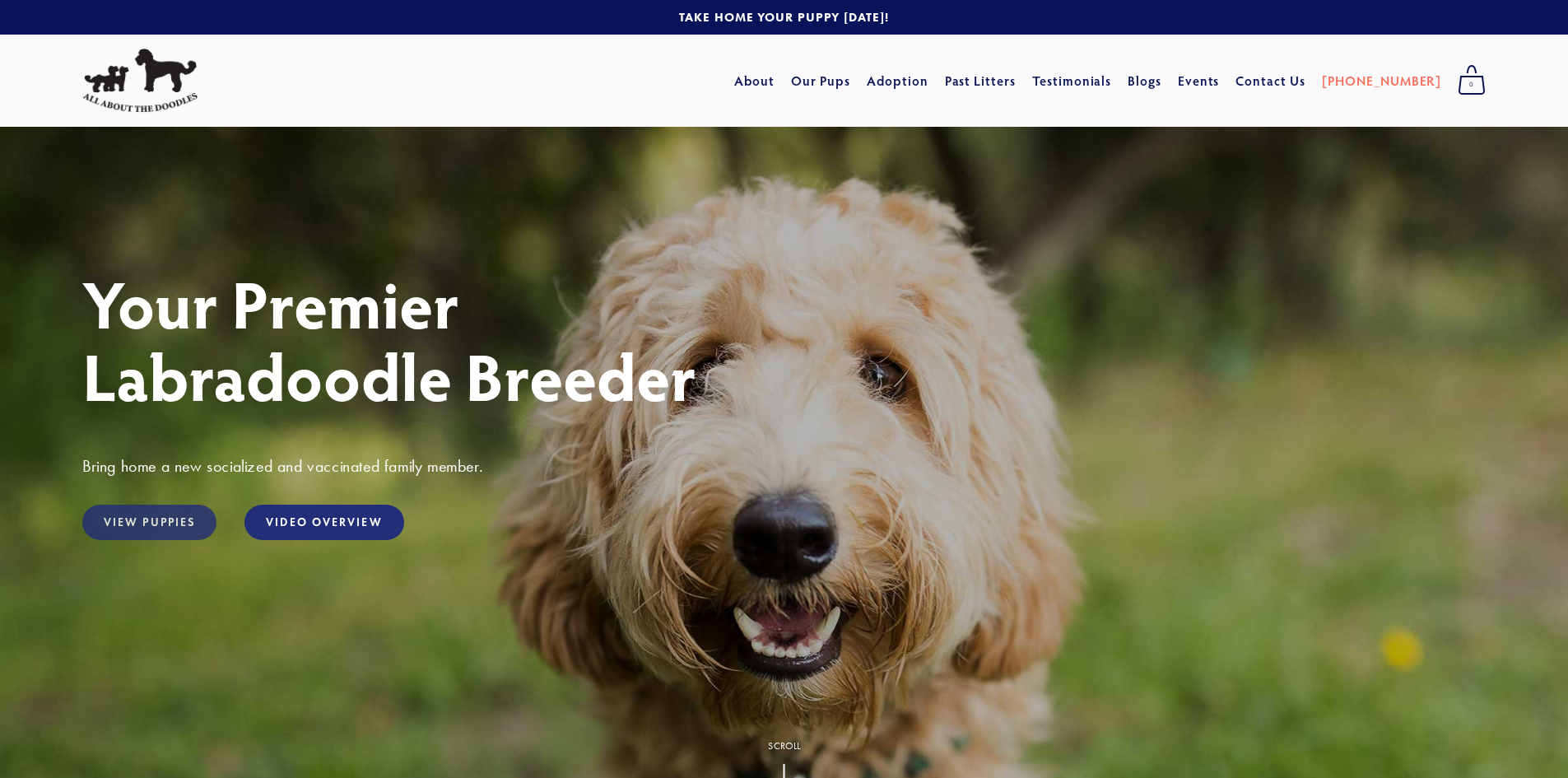
click at [127, 518] on link "View Puppies" at bounding box center [149, 522] width 134 height 35
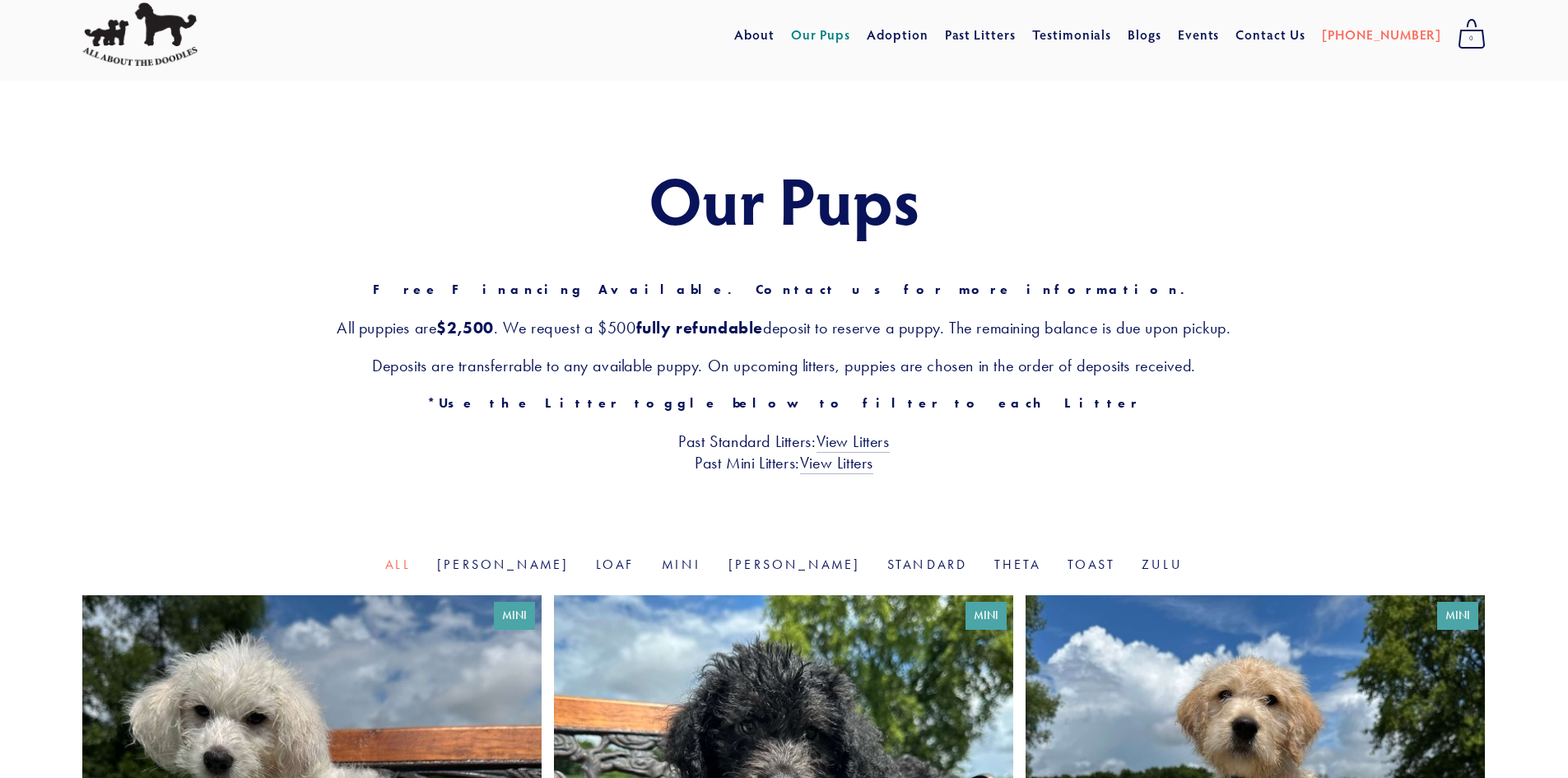
scroll to position [82, 0]
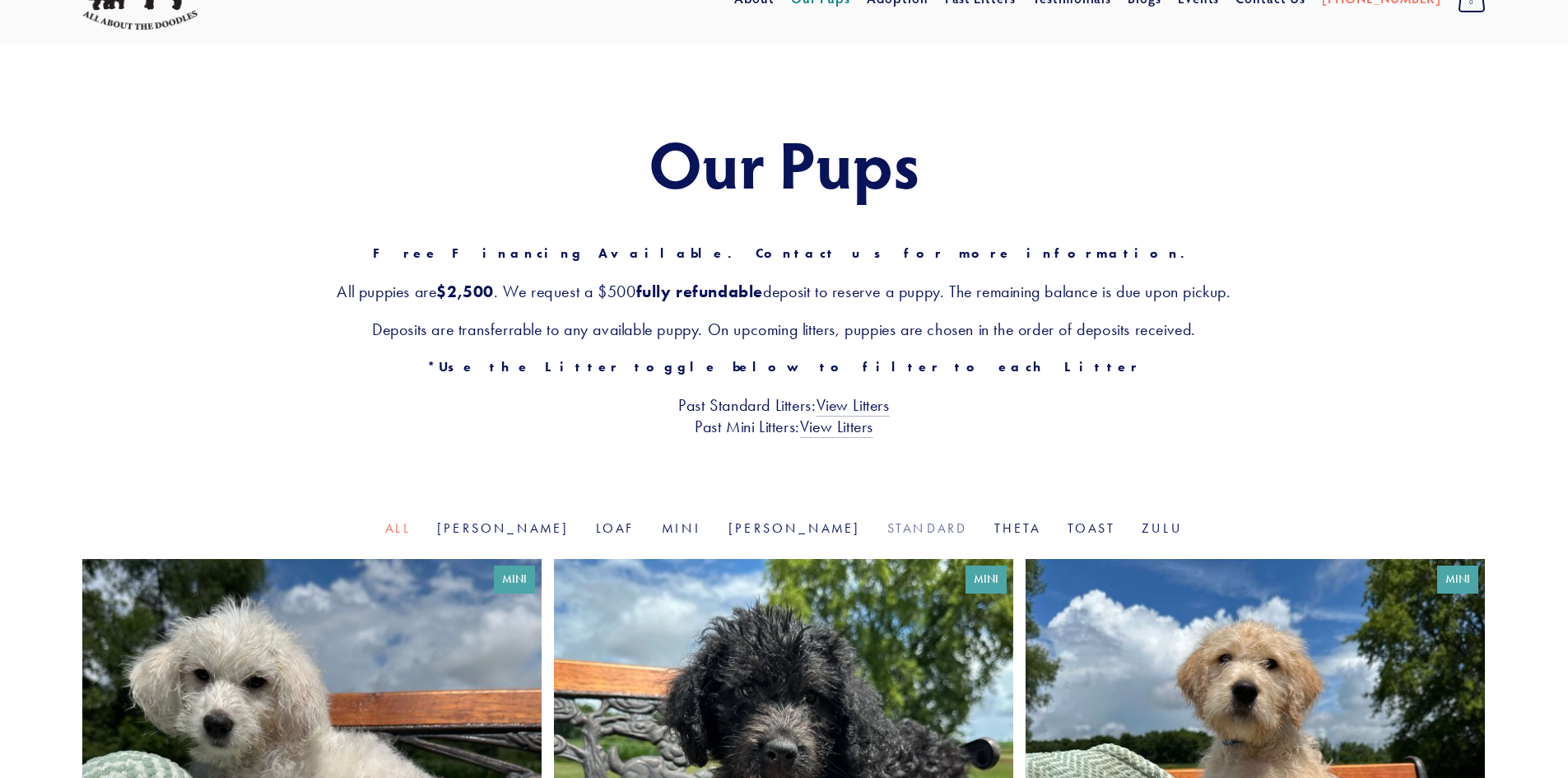
click at [887, 523] on link "Standard" at bounding box center [927, 528] width 80 height 16
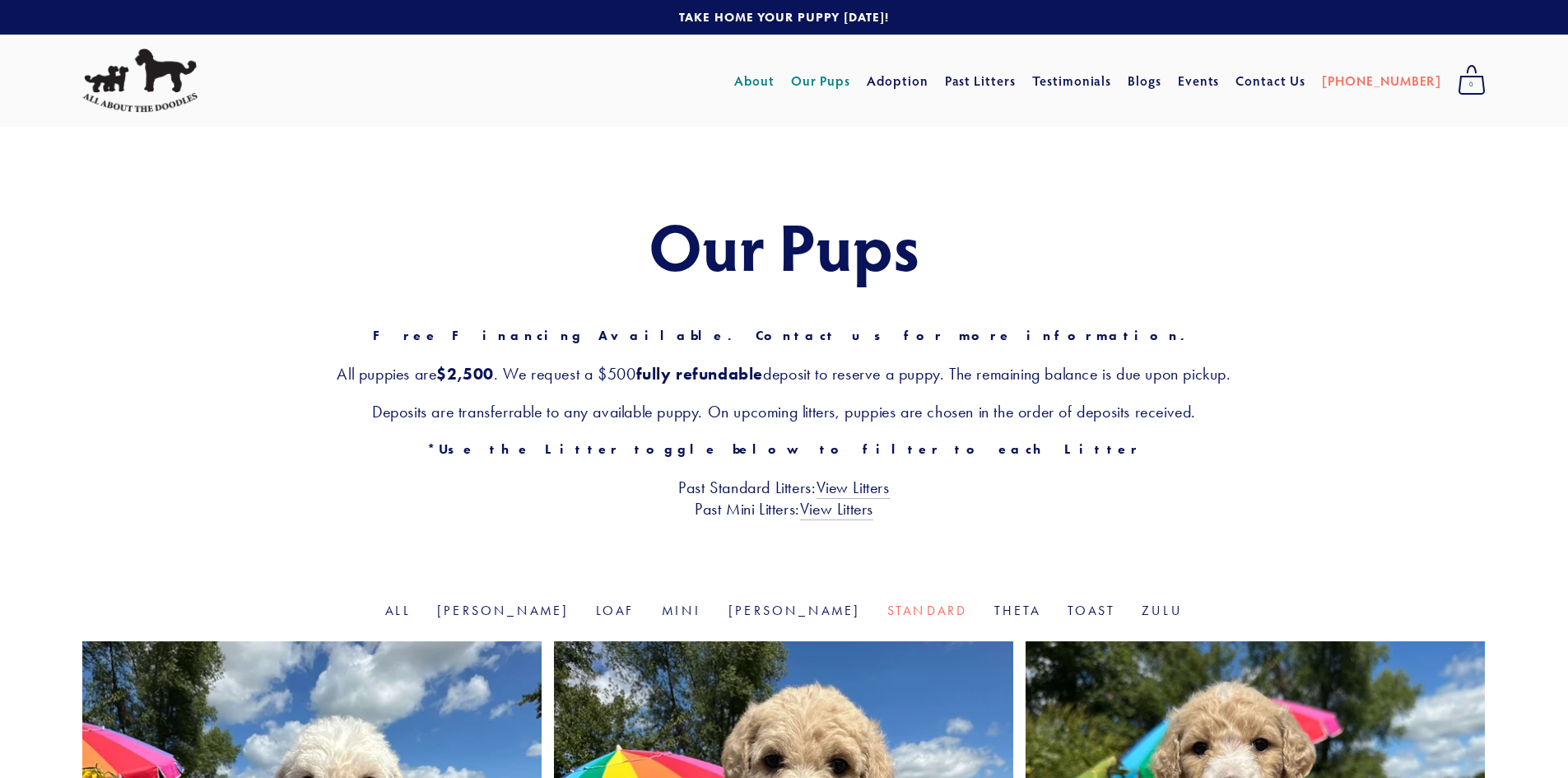
click at [774, 78] on link "About" at bounding box center [754, 80] width 40 height 29
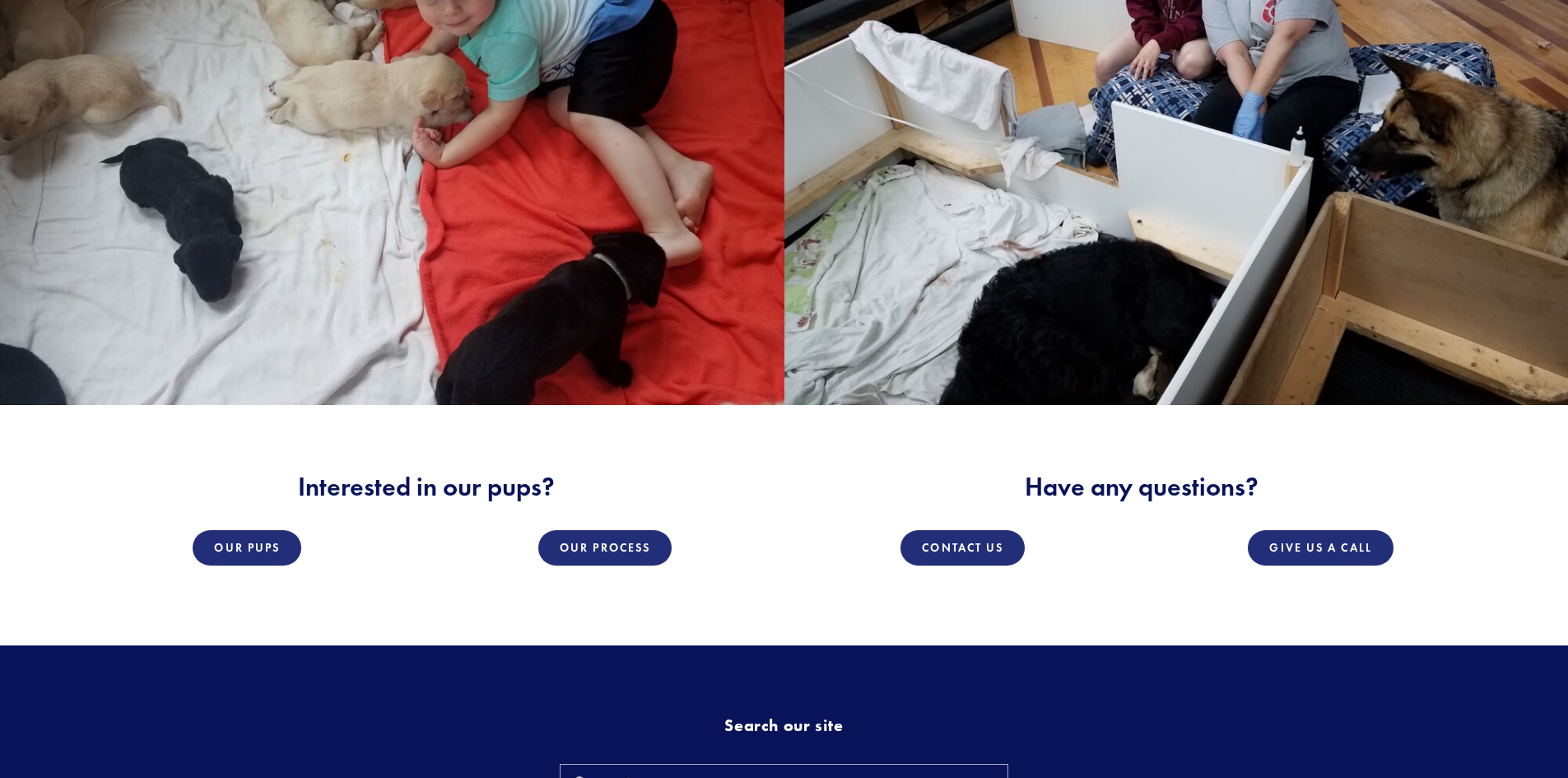
scroll to position [2716, 0]
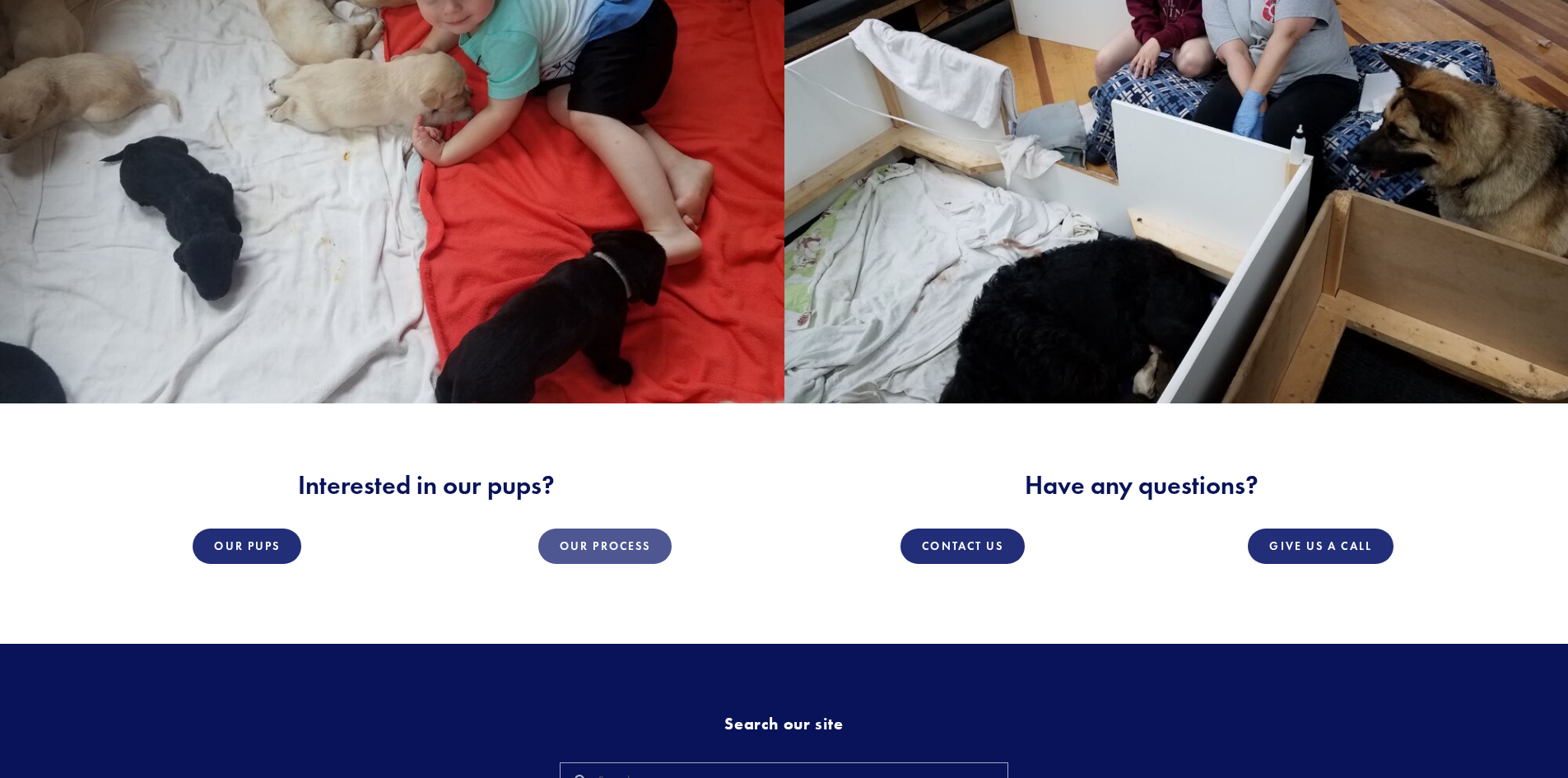
click at [591, 528] on link "Our Process" at bounding box center [605, 545] width 133 height 35
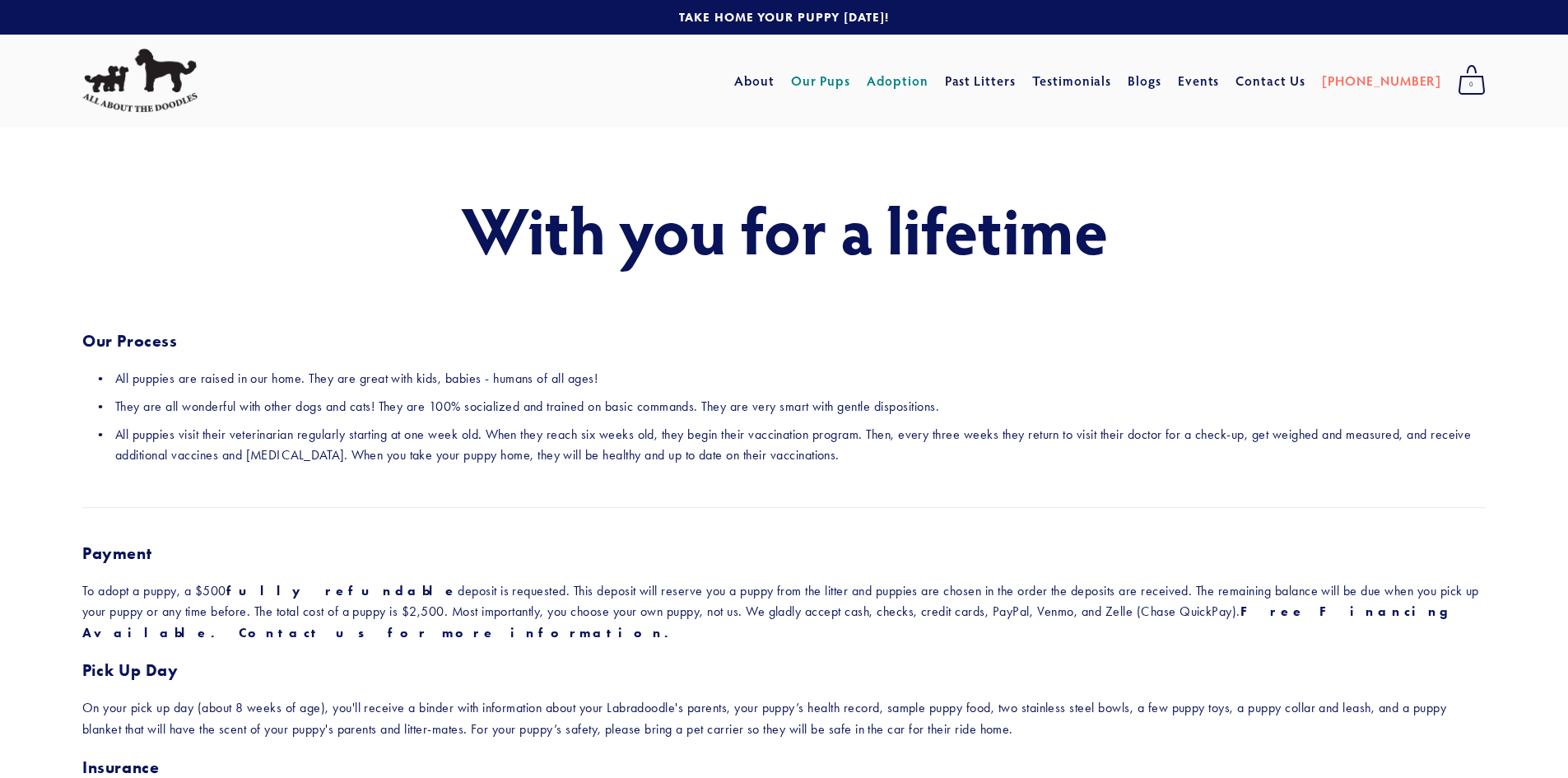
click at [850, 75] on link "Our Pups" at bounding box center [820, 80] width 60 height 29
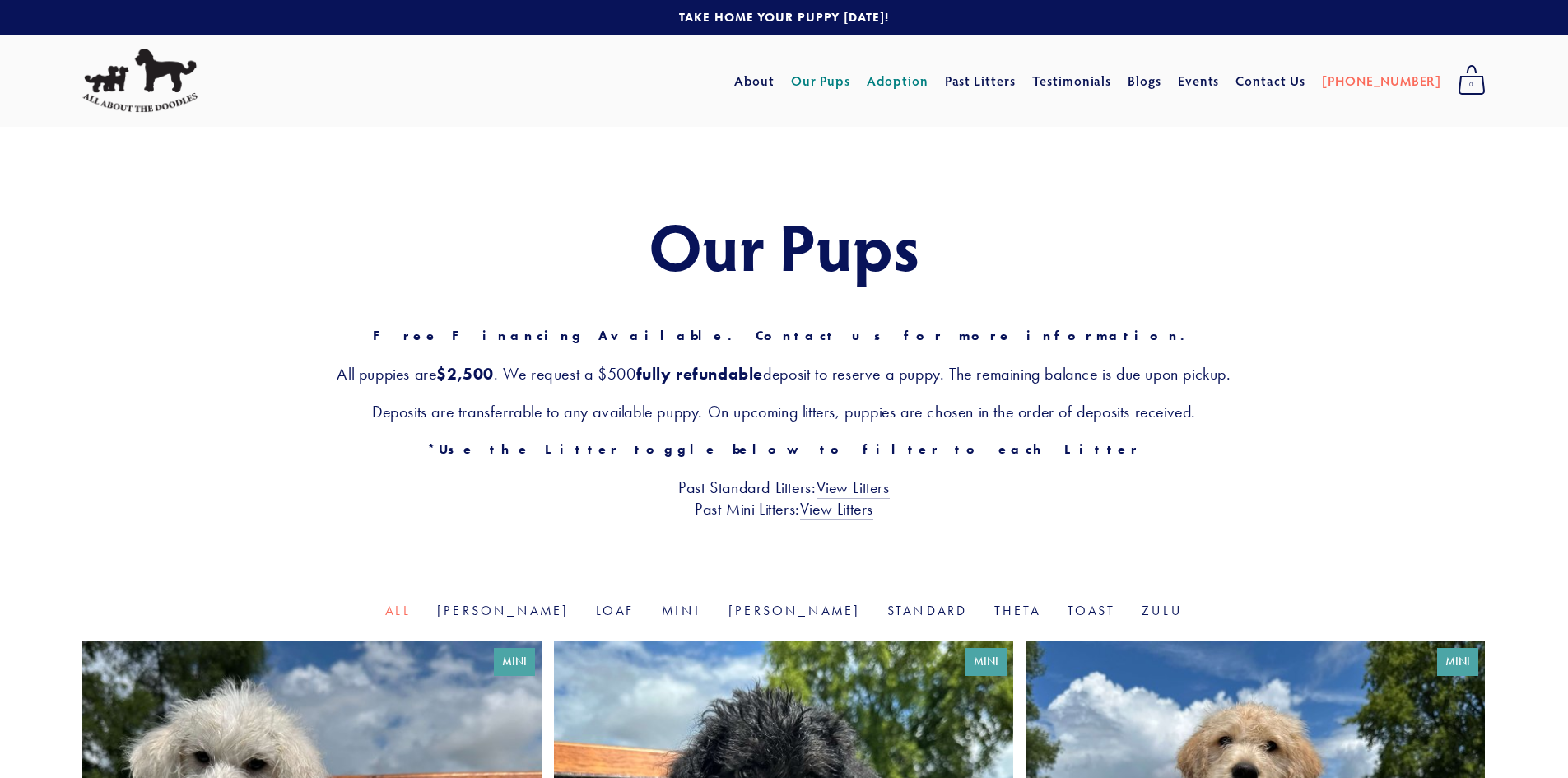
click at [928, 76] on link "Adoption" at bounding box center [897, 80] width 62 height 29
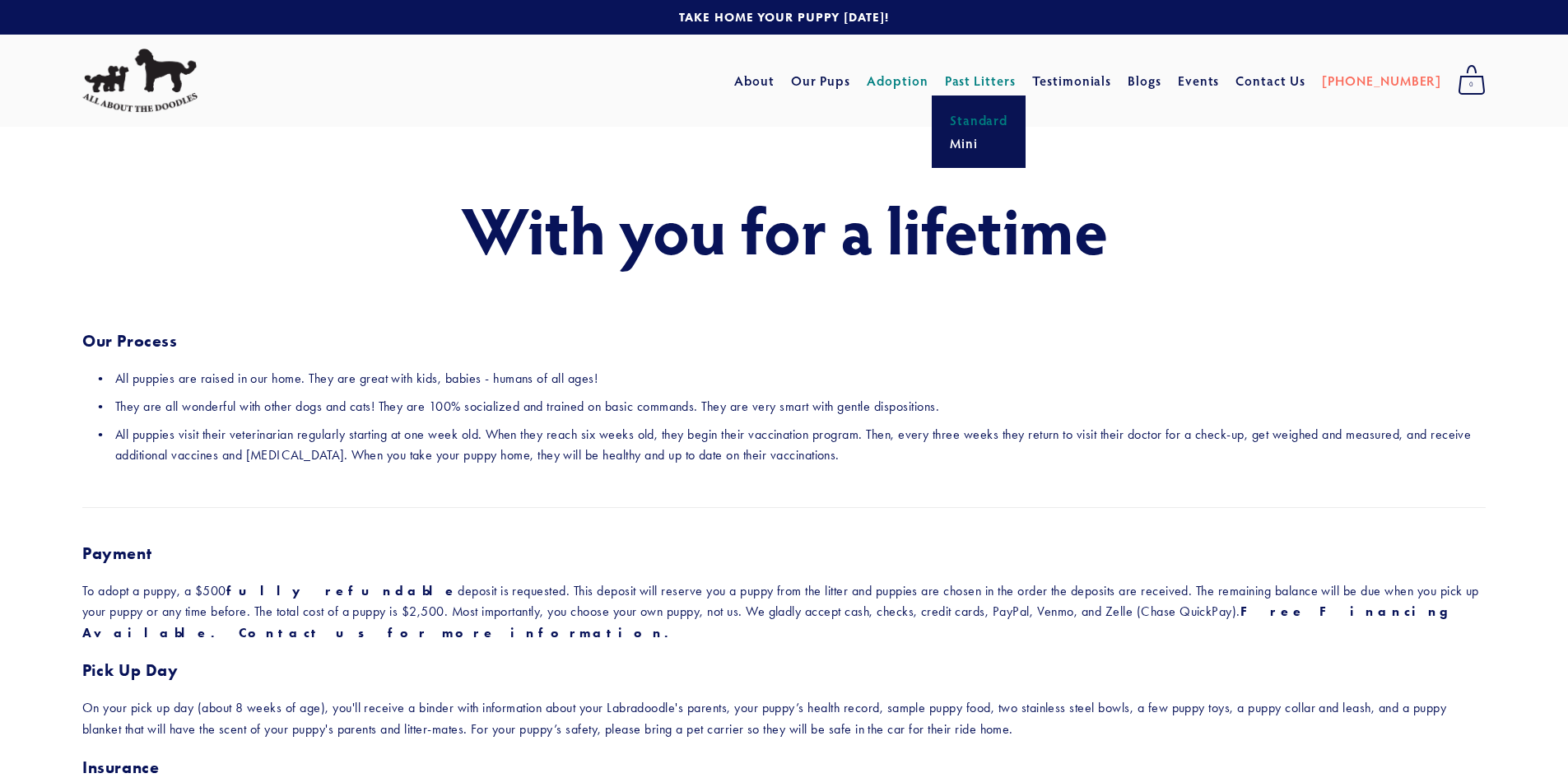
click at [1013, 120] on link "Standard" at bounding box center [979, 120] width 69 height 23
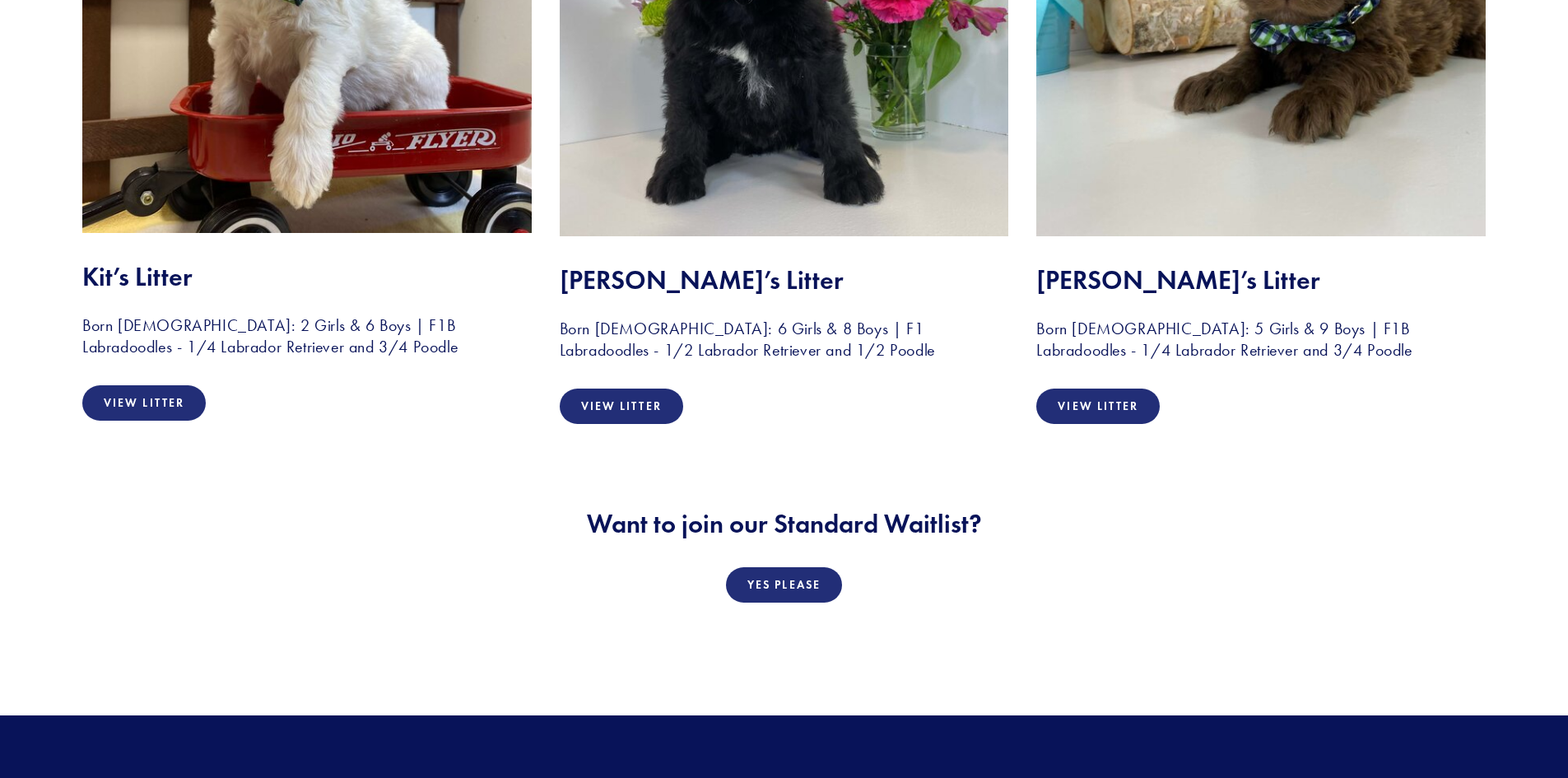
scroll to position [6583, 0]
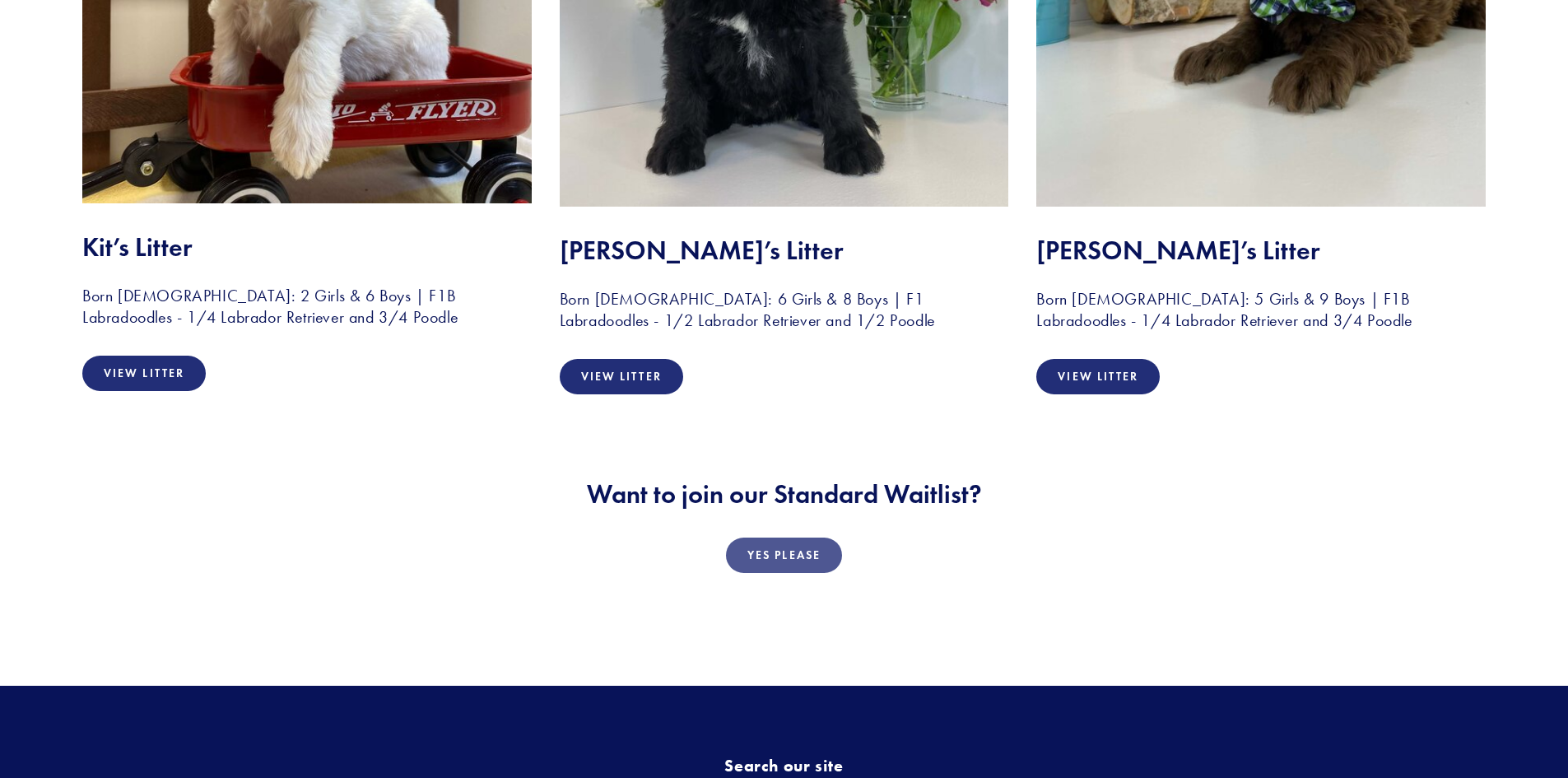
click at [779, 551] on link "Yes Please" at bounding box center [784, 555] width 116 height 35
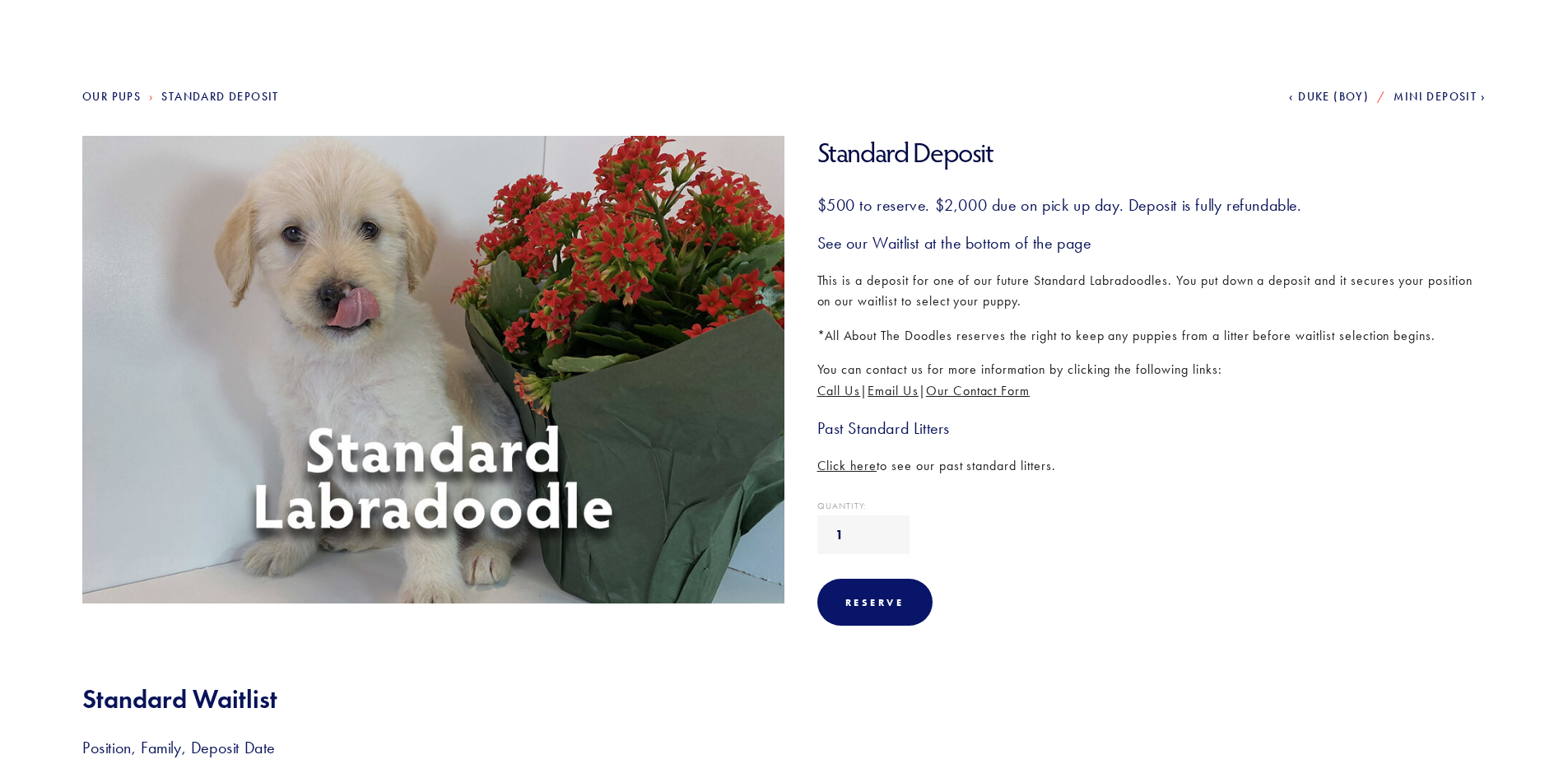
scroll to position [82, 0]
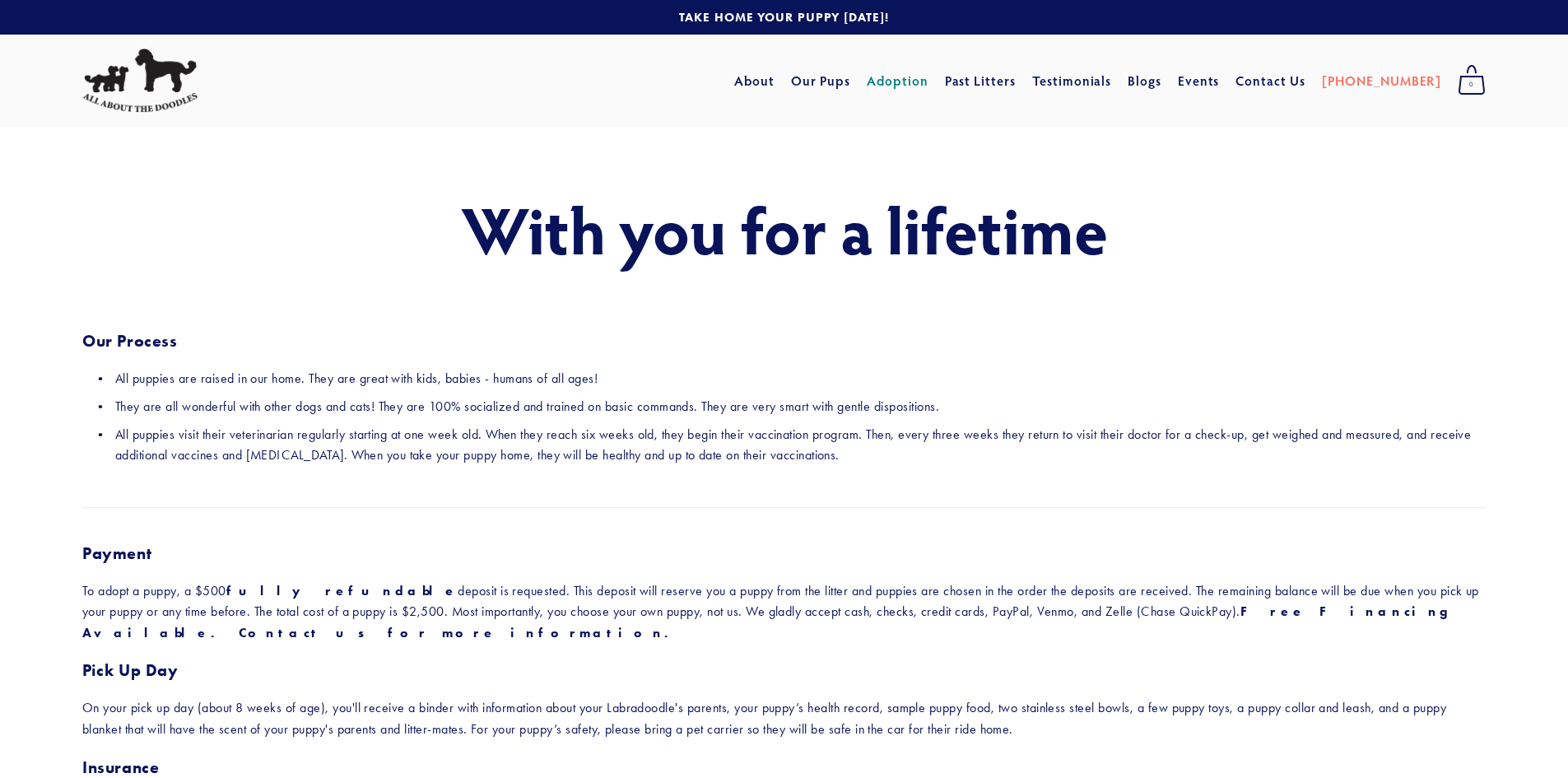
click at [834, 17] on link at bounding box center [784, 17] width 1568 height 34
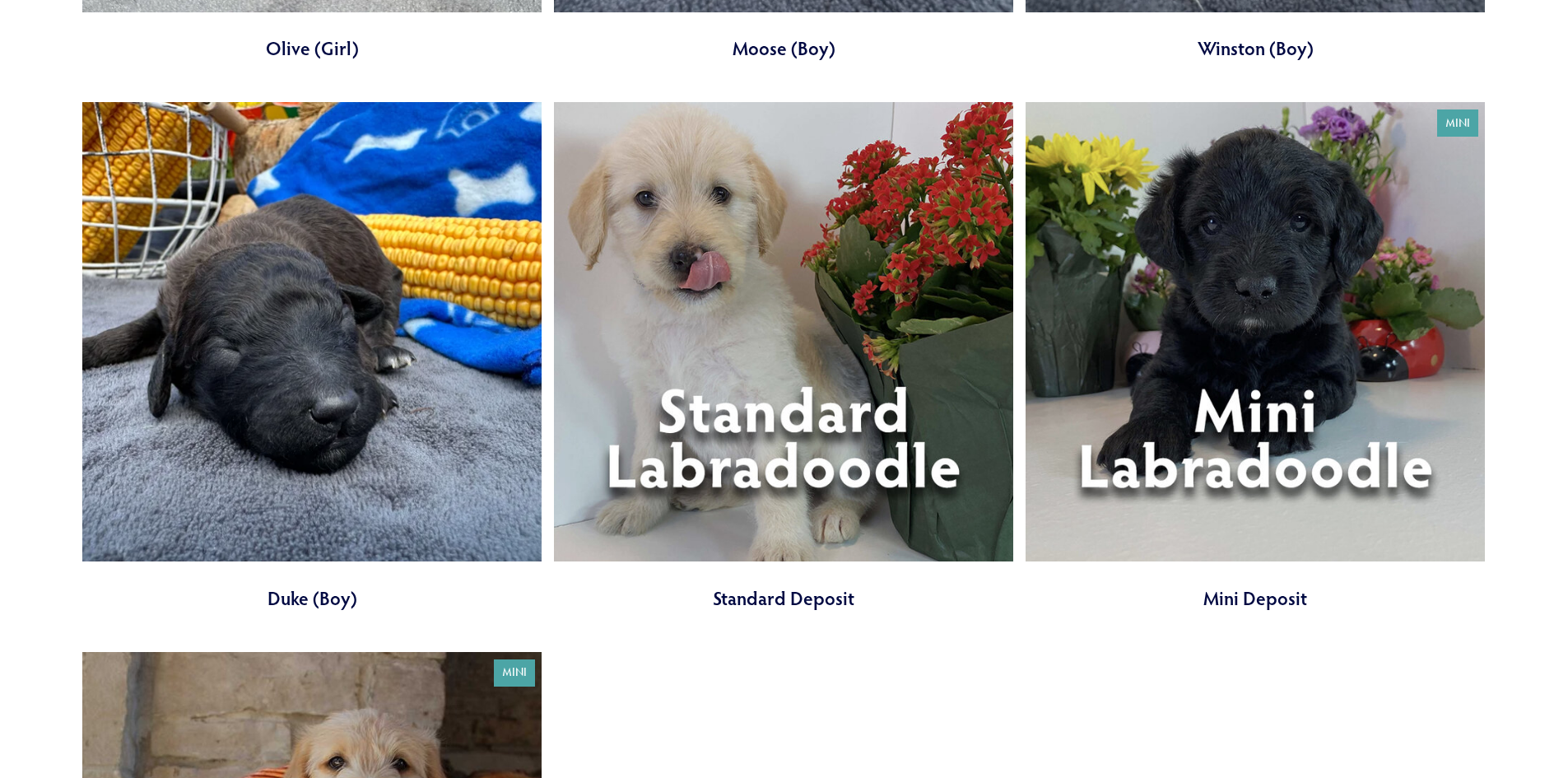
scroll to position [7241, 0]
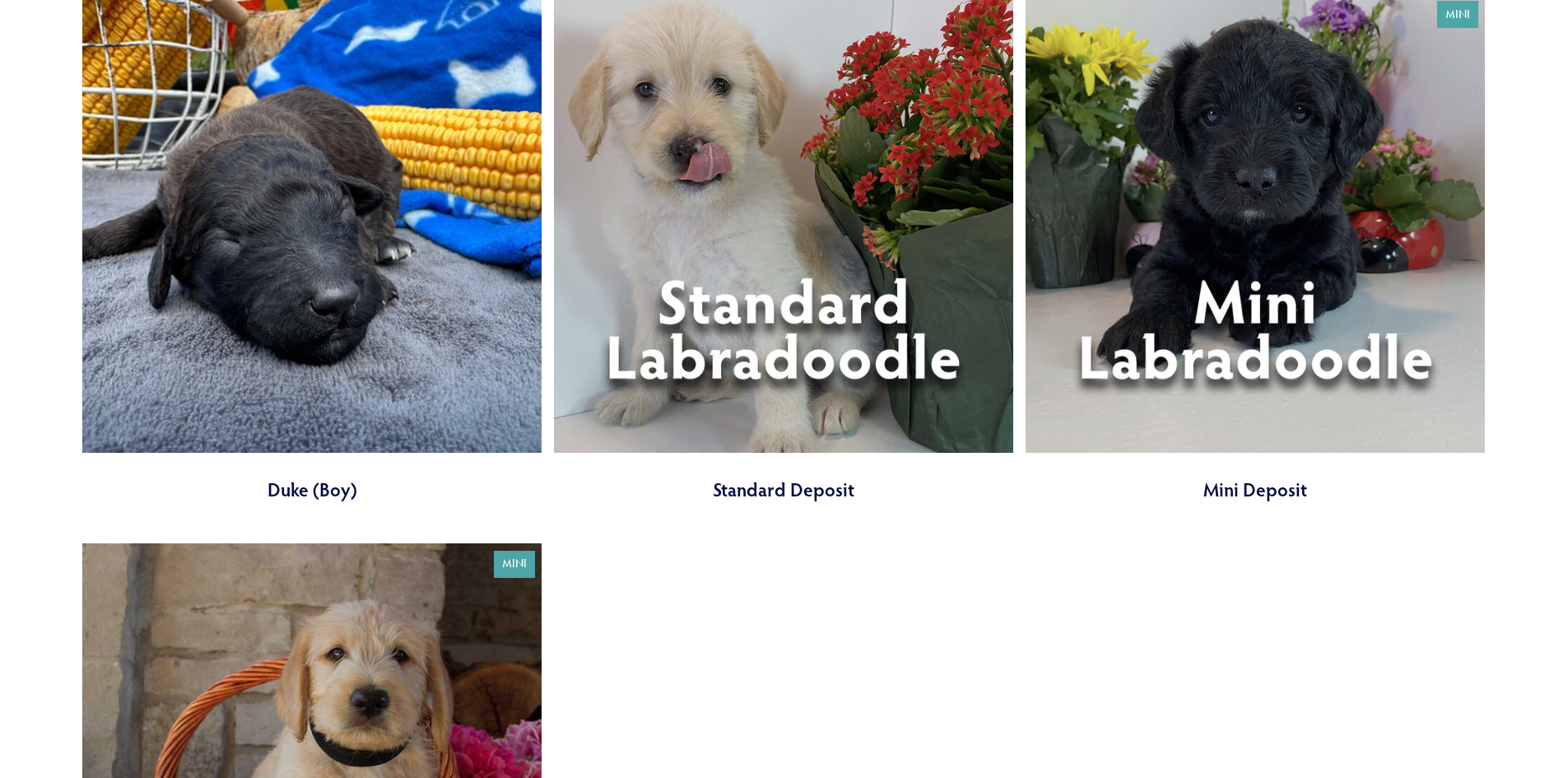
click at [746, 333] on link at bounding box center [783, 247] width 459 height 508
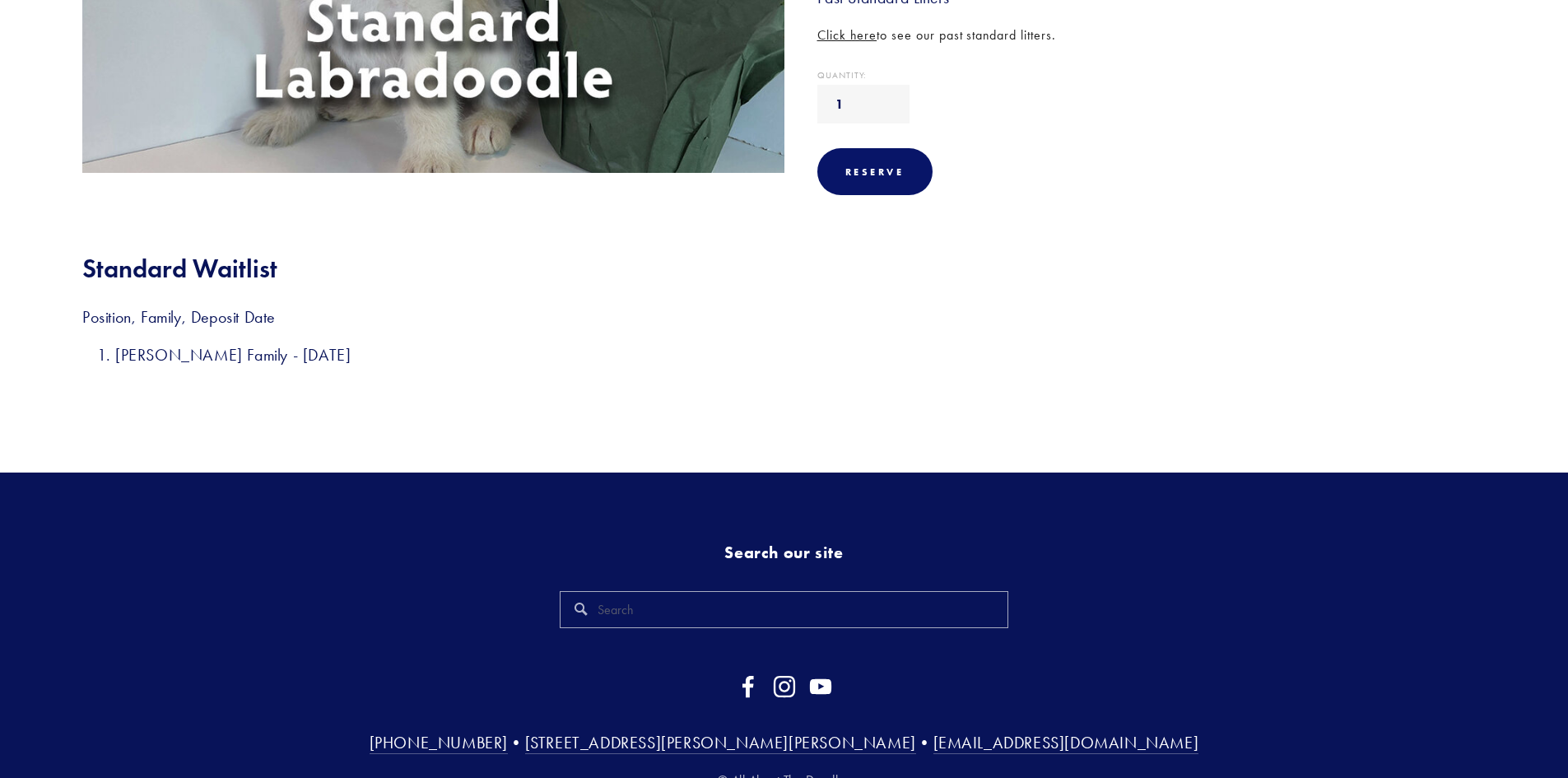
scroll to position [576, 0]
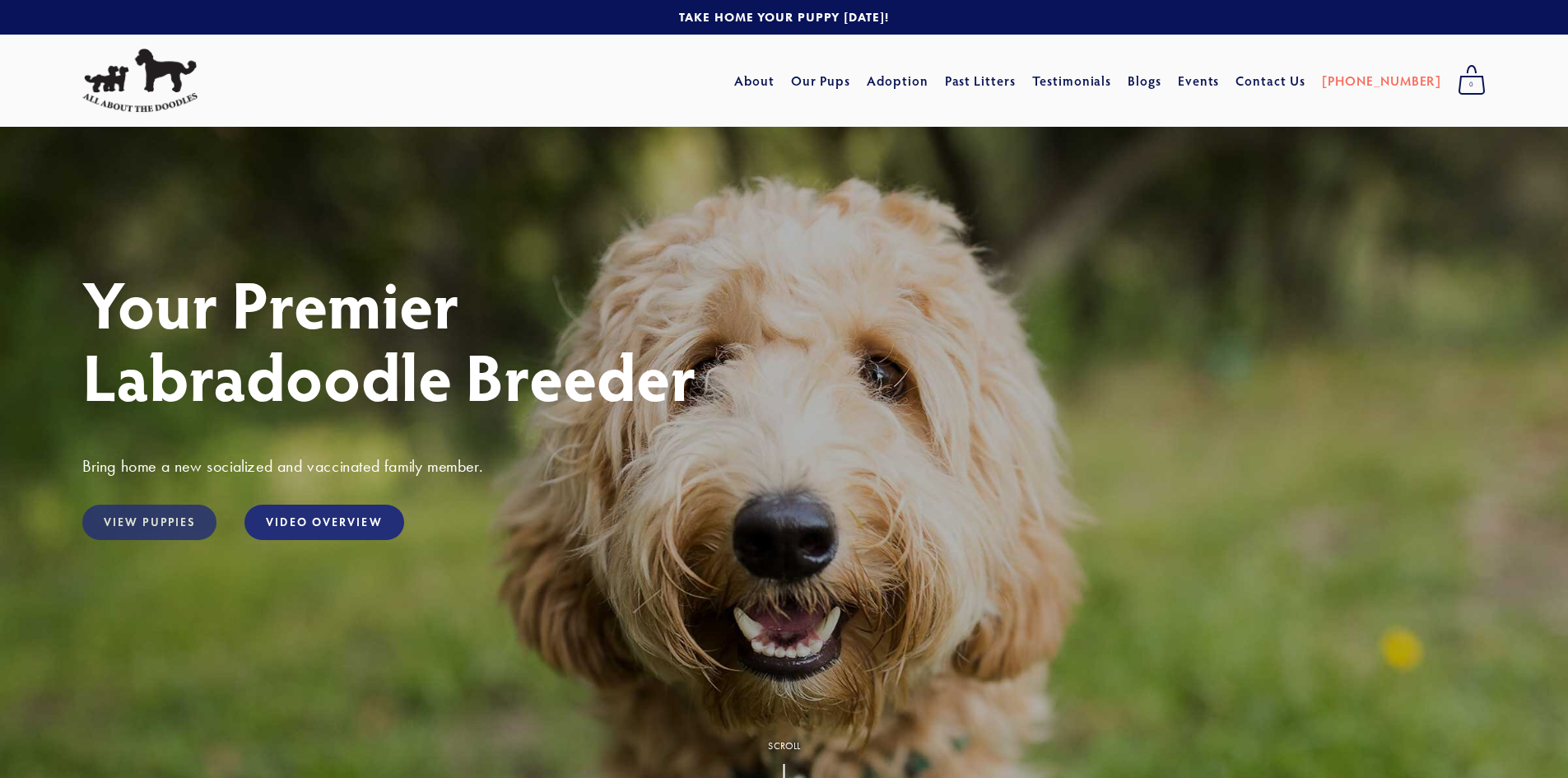
click at [132, 517] on link "View Puppies" at bounding box center [149, 522] width 134 height 35
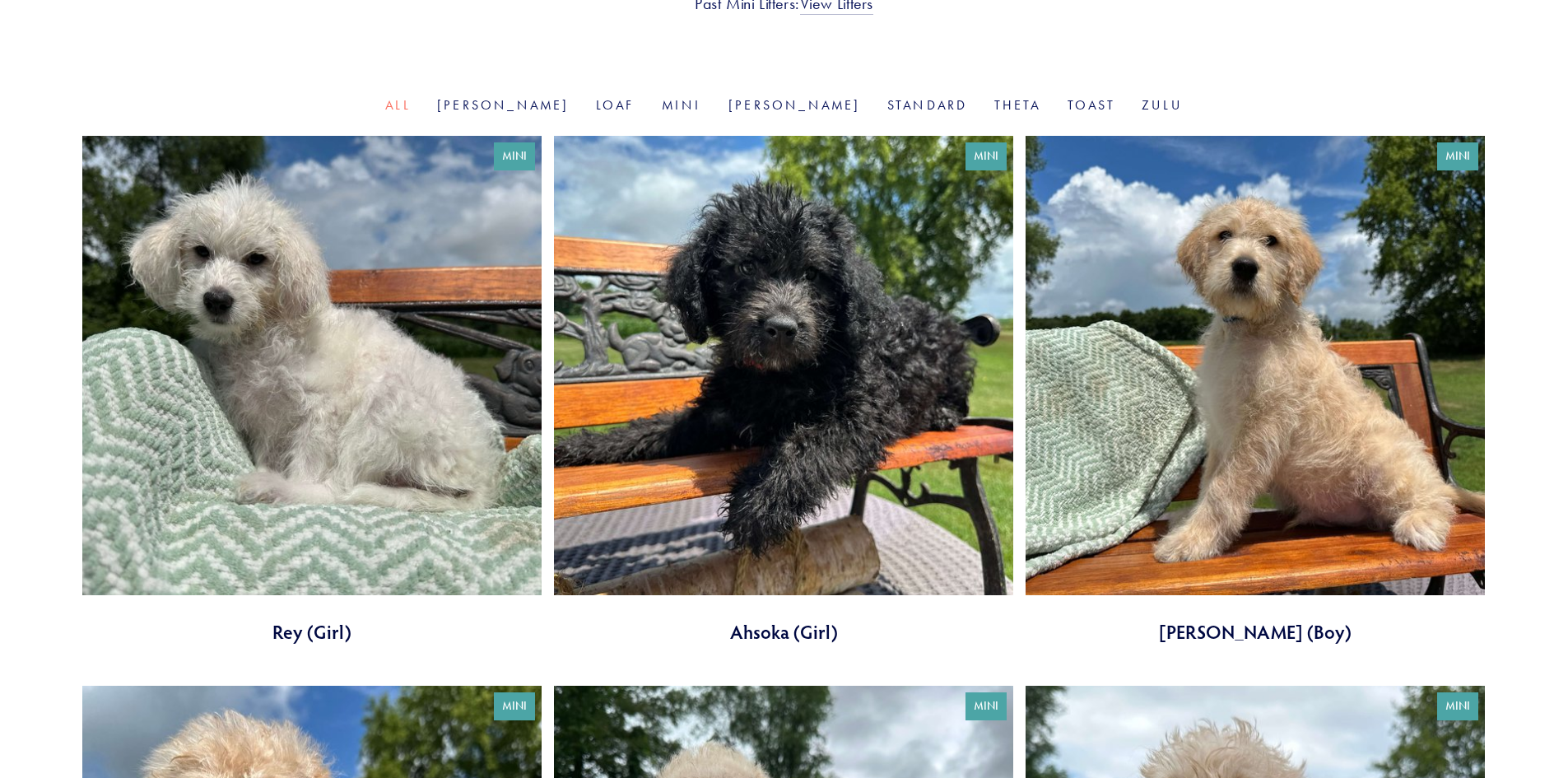
scroll to position [411, 0]
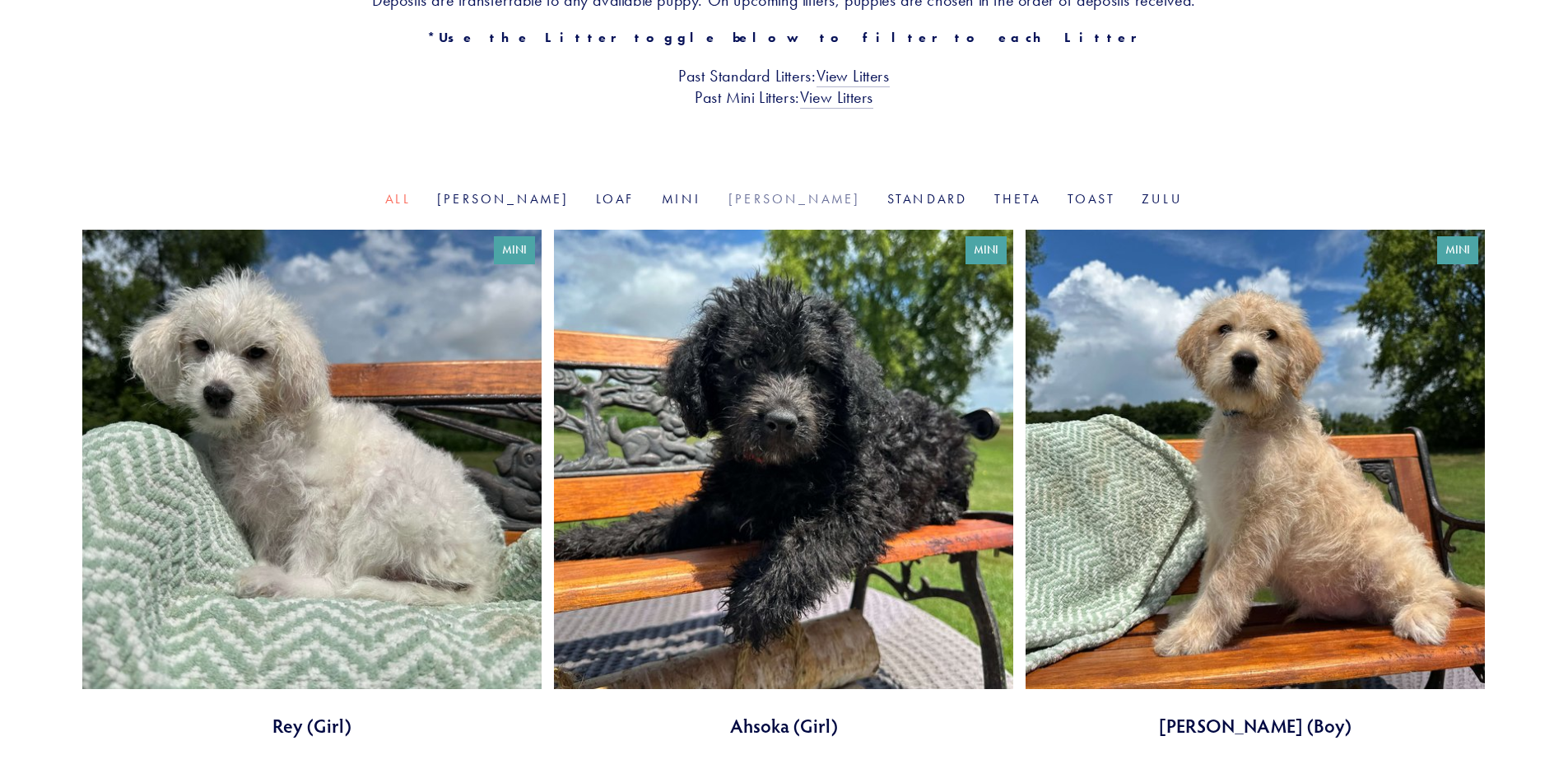
click at [754, 192] on link "Rosie" at bounding box center [794, 199] width 132 height 16
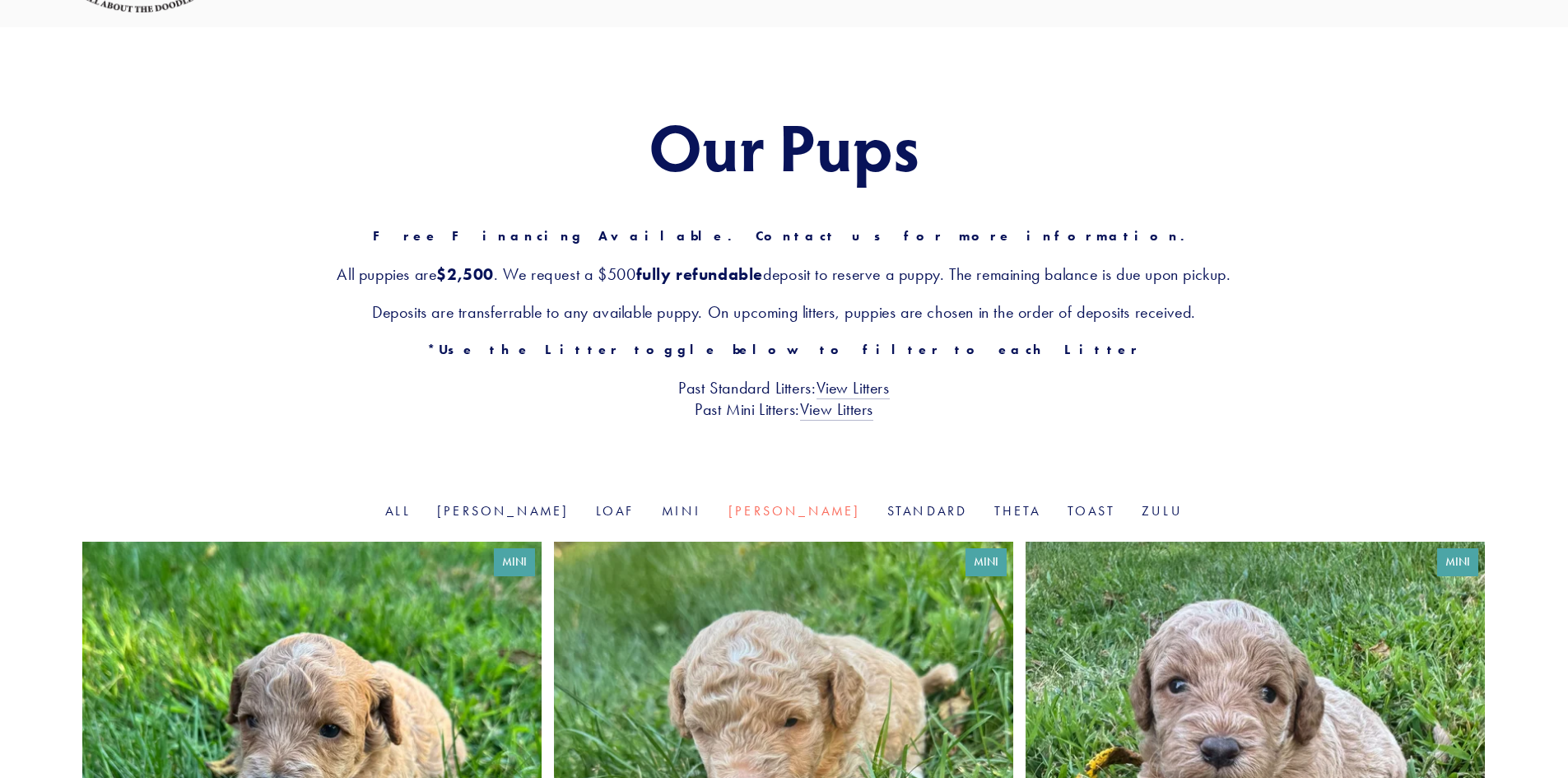
scroll to position [82, 0]
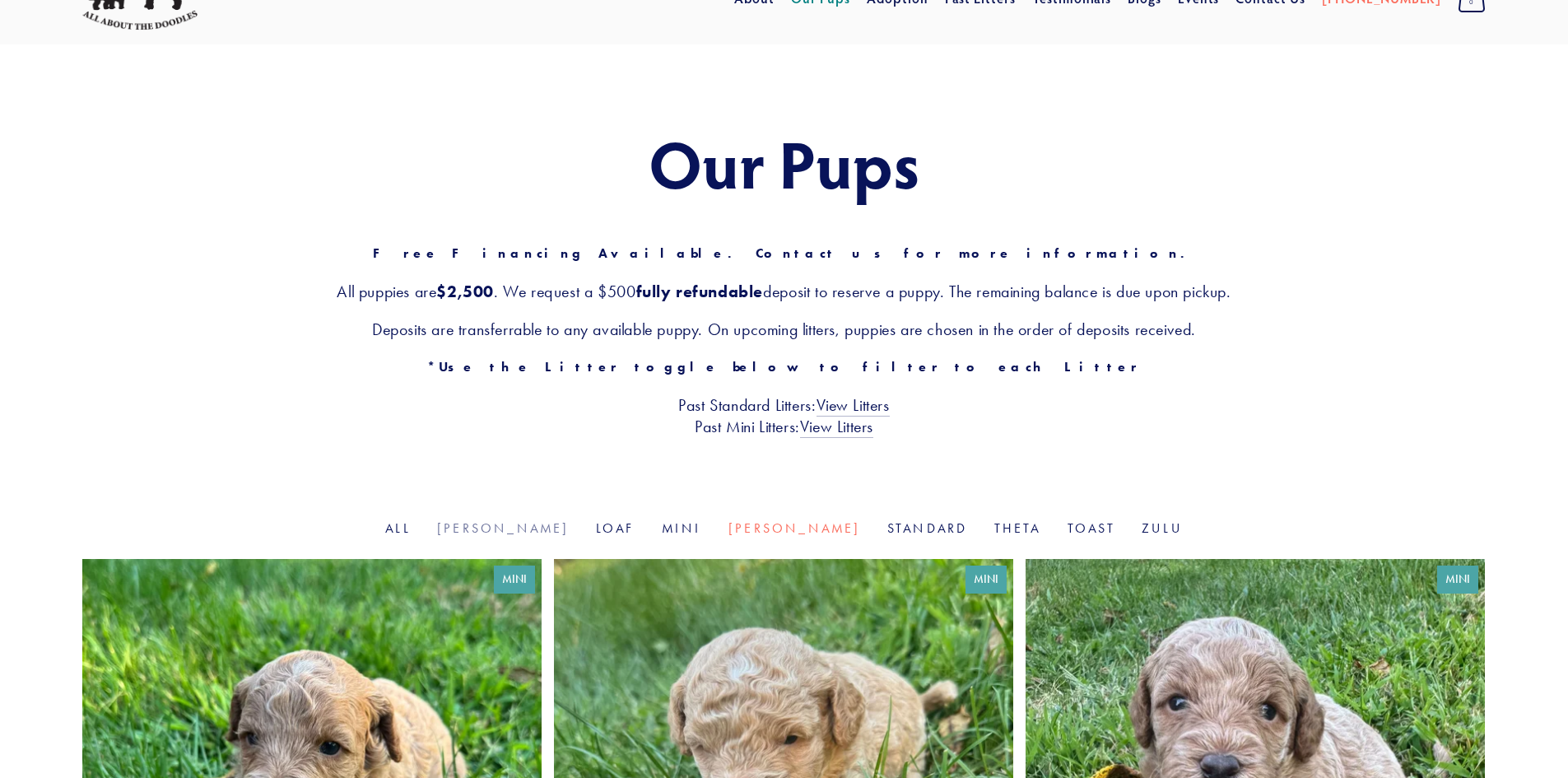
click at [544, 525] on link "Goldie" at bounding box center [502, 528] width 132 height 16
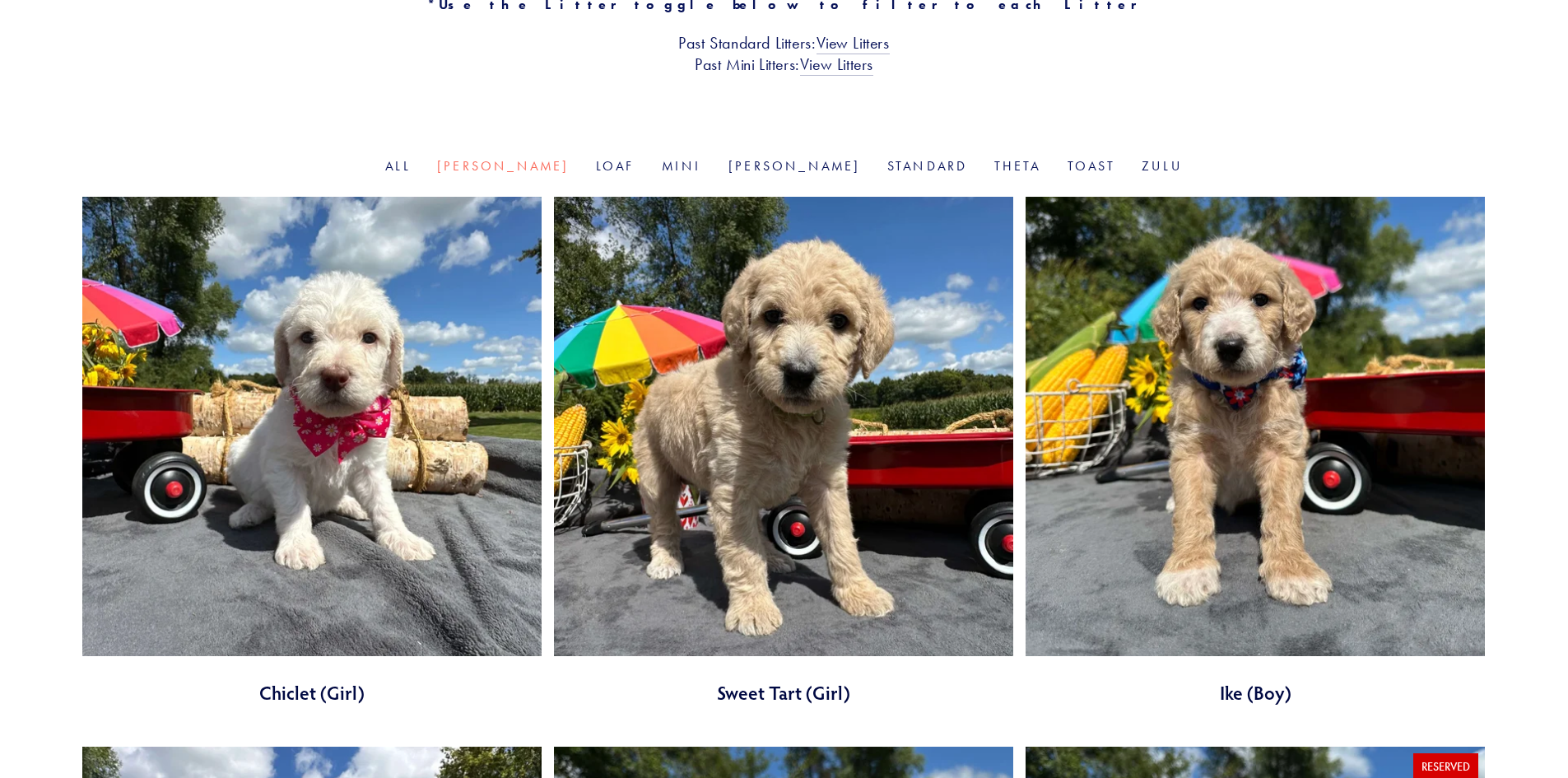
scroll to position [493, 0]
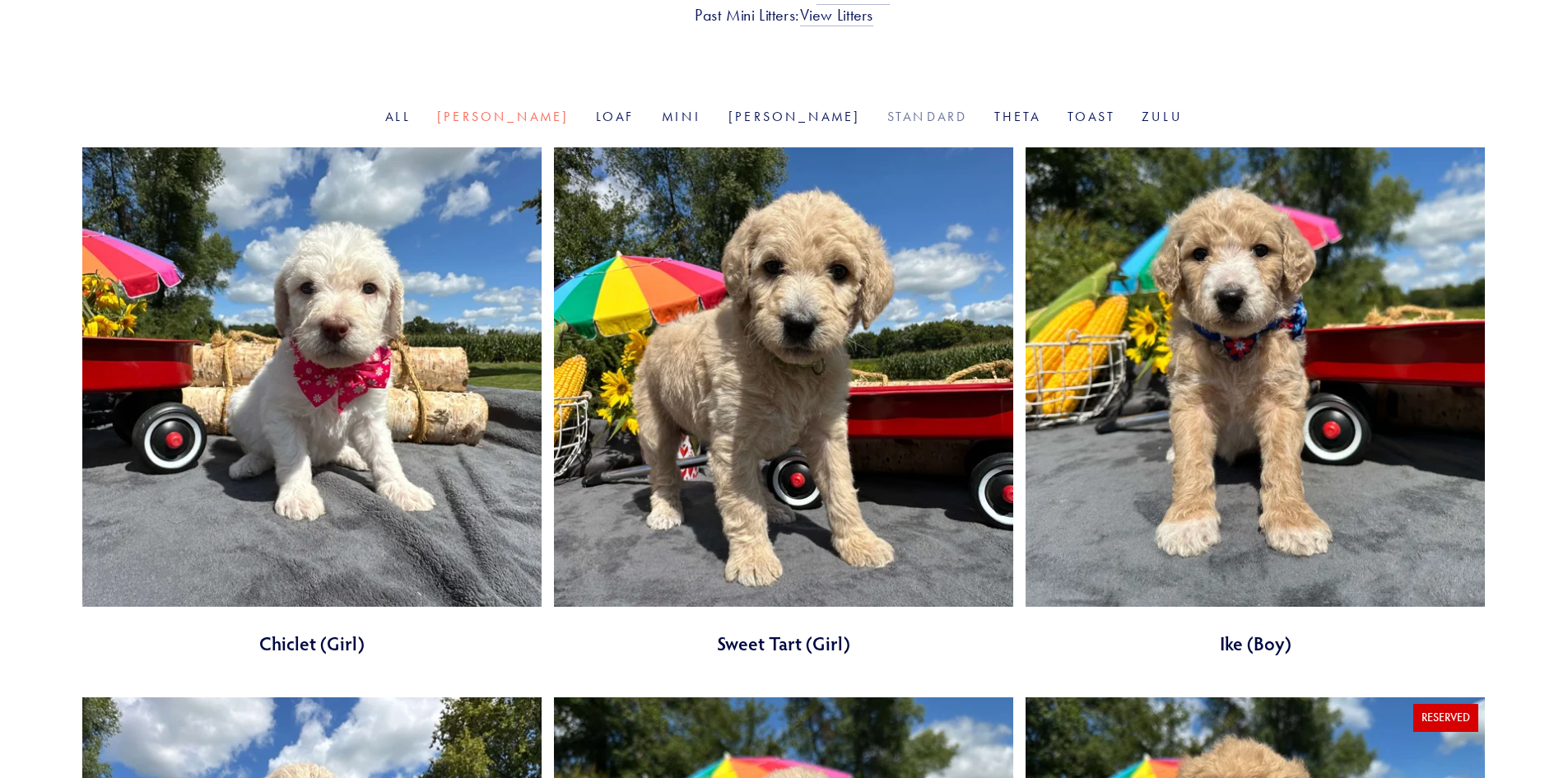
click at [887, 116] on link "Standard" at bounding box center [927, 117] width 80 height 16
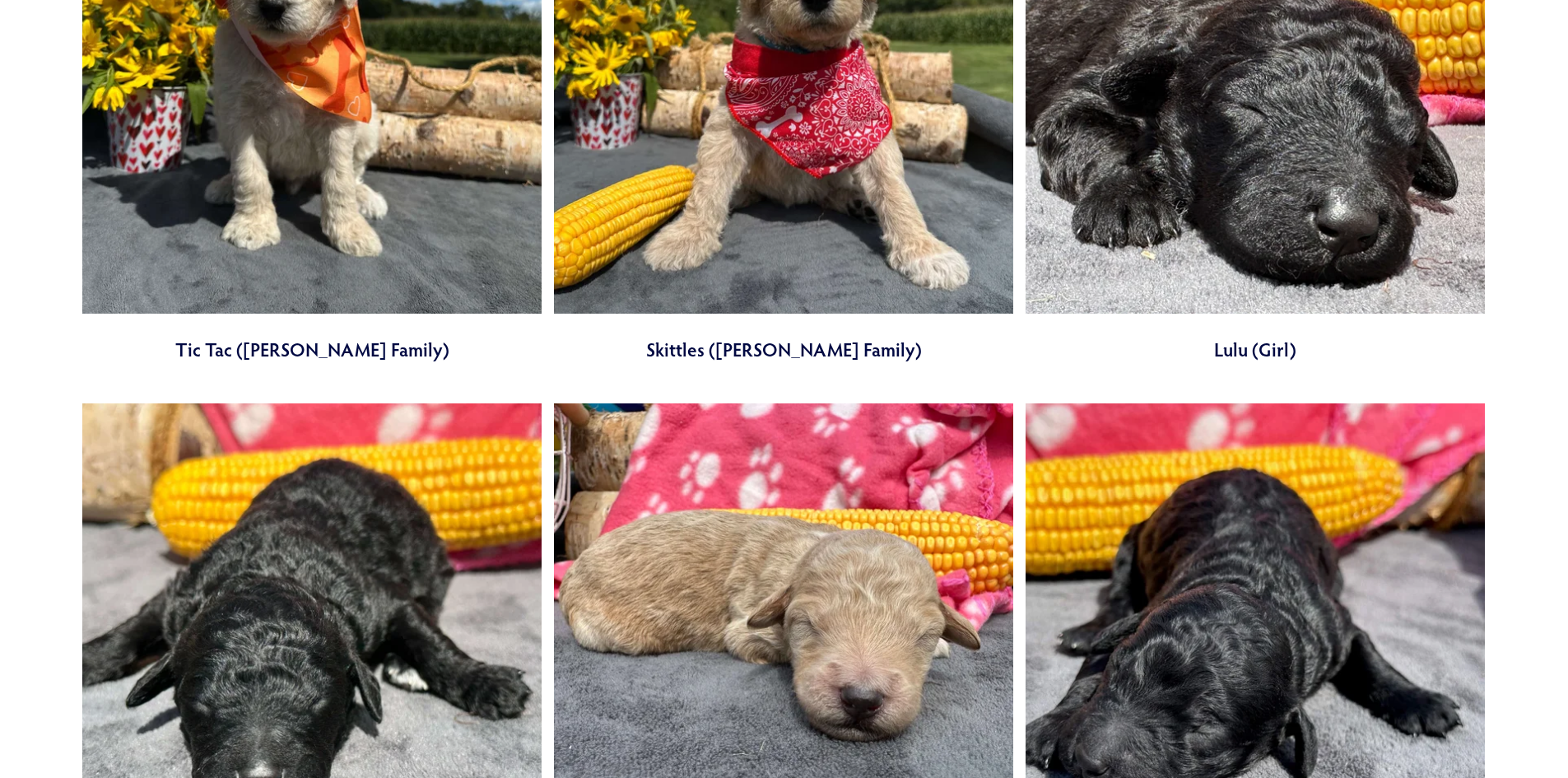
scroll to position [1810, 0]
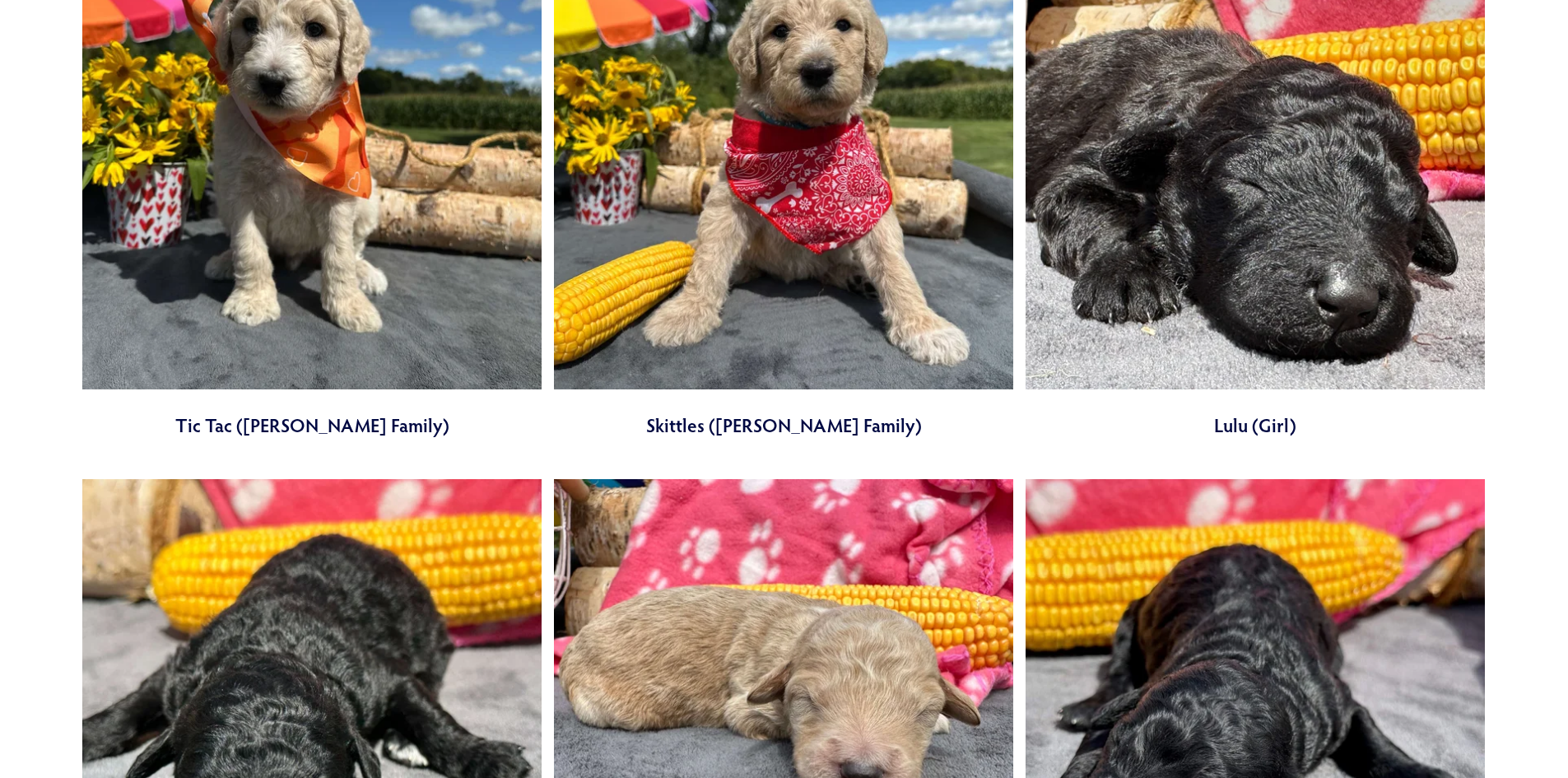
drag, startPoint x: 1567, startPoint y: 345, endPoint x: 1618, endPoint y: 191, distance: 162.2
click at [1567, 191] on html "No results found. Cart 0 About Our Pups" at bounding box center [784, 676] width 1568 height 4972
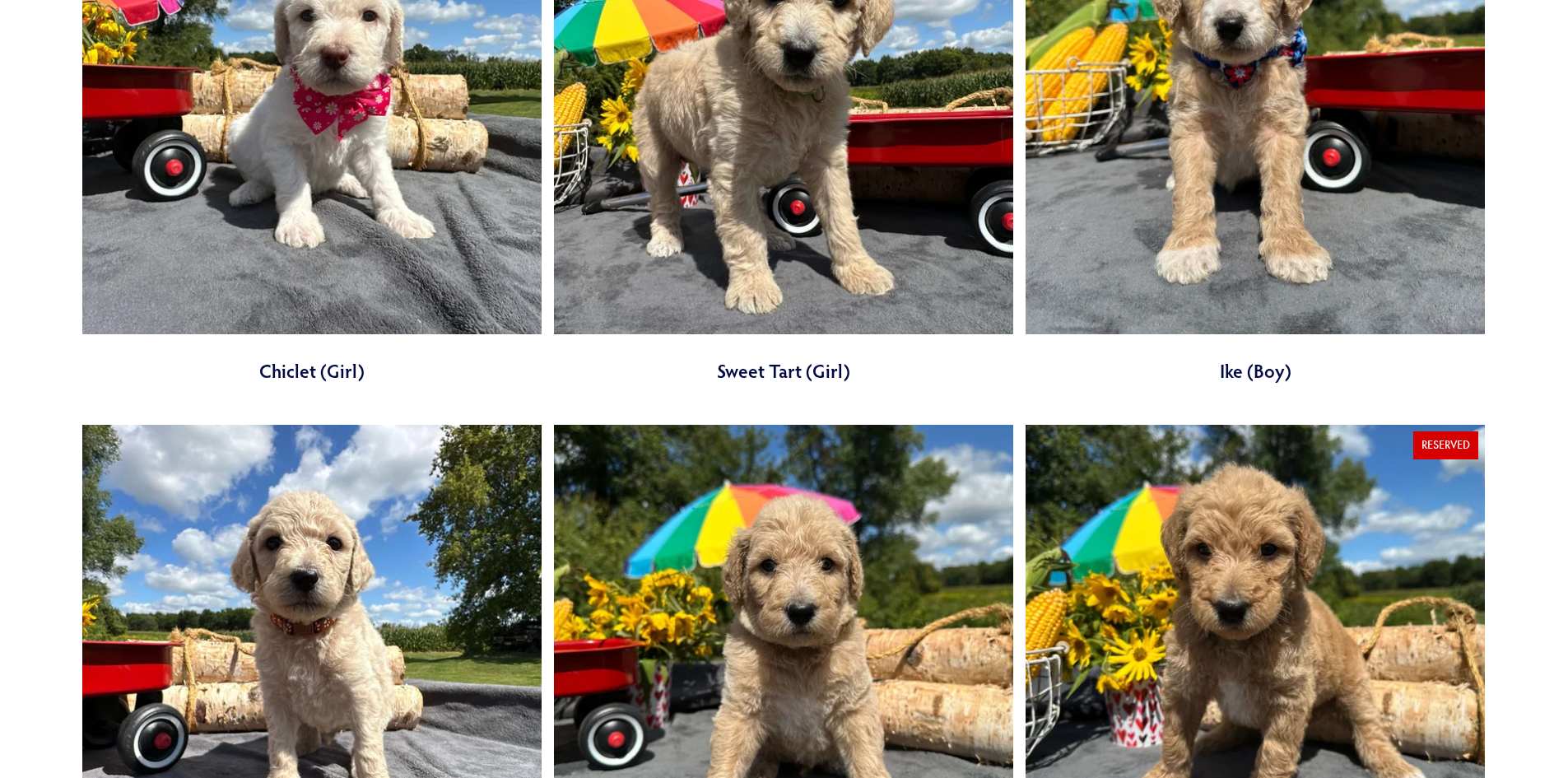
scroll to position [0, 0]
